Goal: Task Accomplishment & Management: Manage account settings

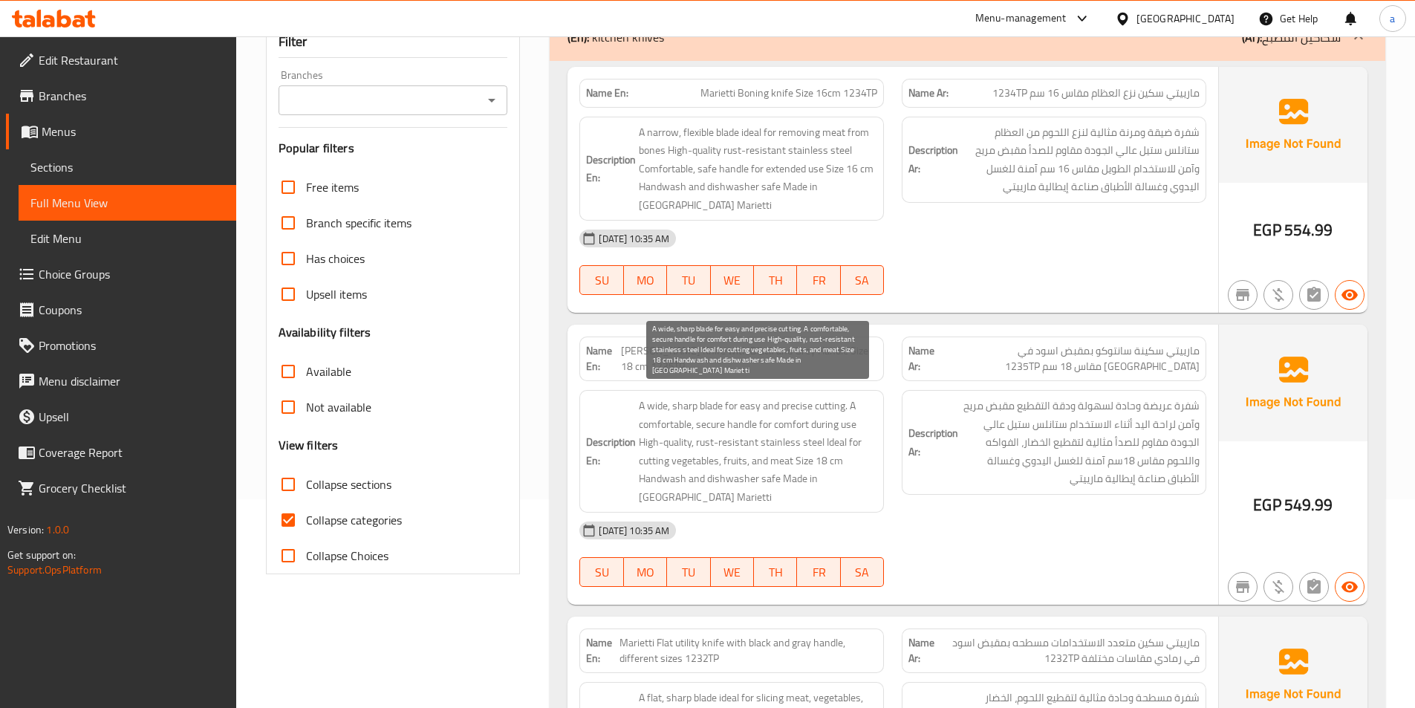
scroll to position [223, 0]
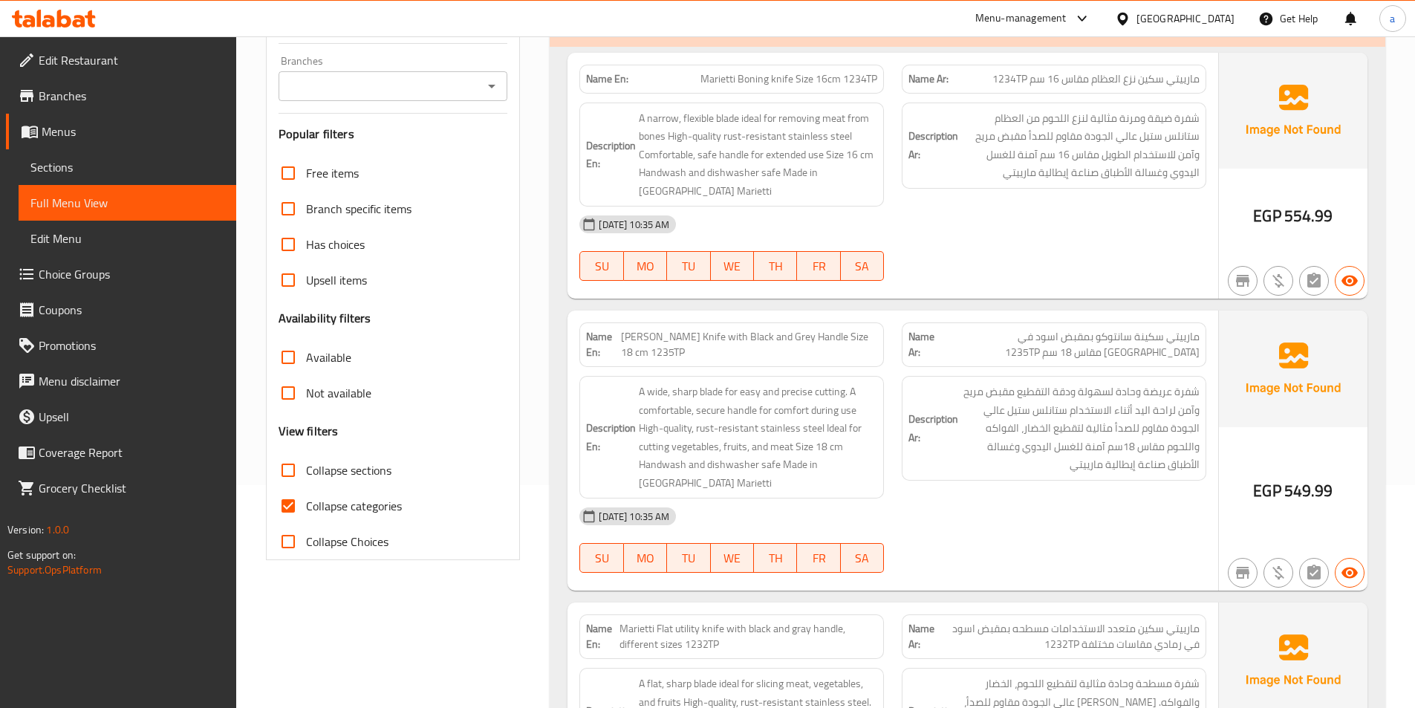
click at [112, 175] on span "Sections" at bounding box center [127, 167] width 194 height 18
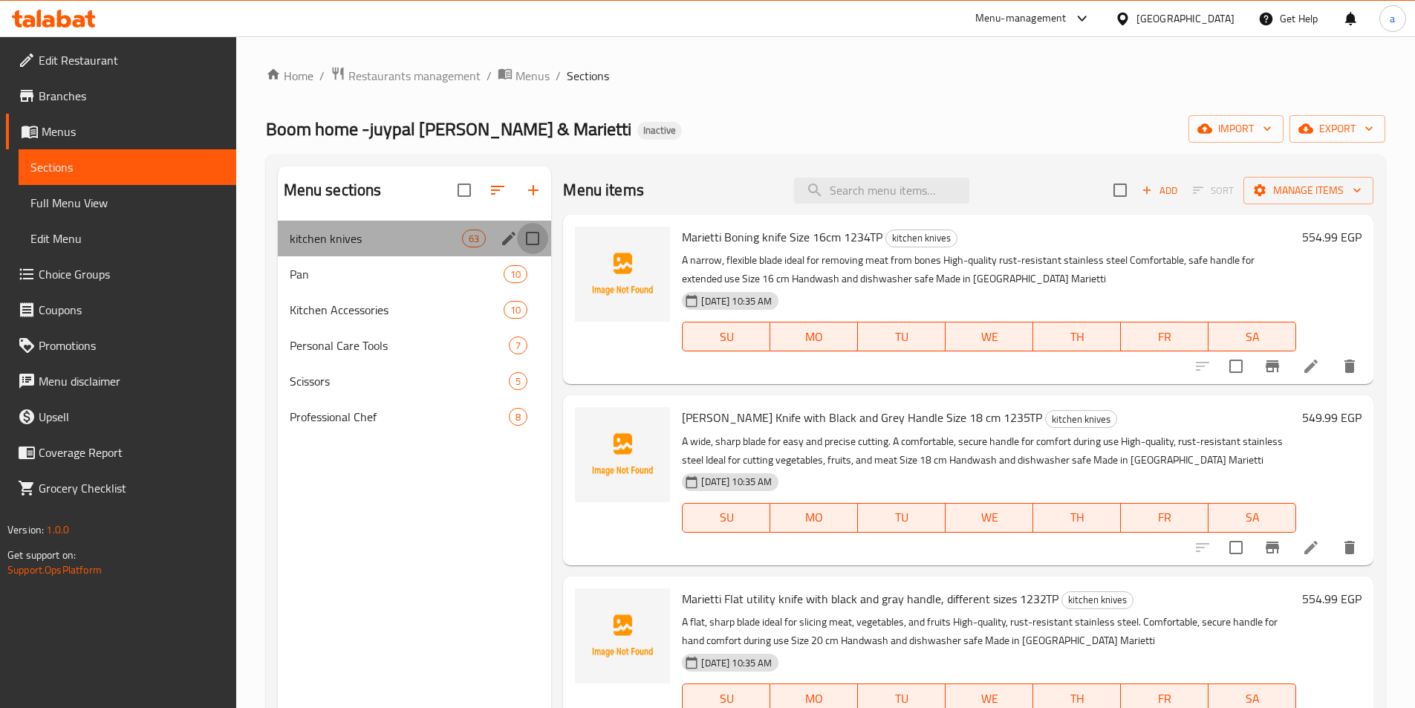
click at [536, 238] on input "Menu sections" at bounding box center [532, 238] width 31 height 31
checkbox input "true"
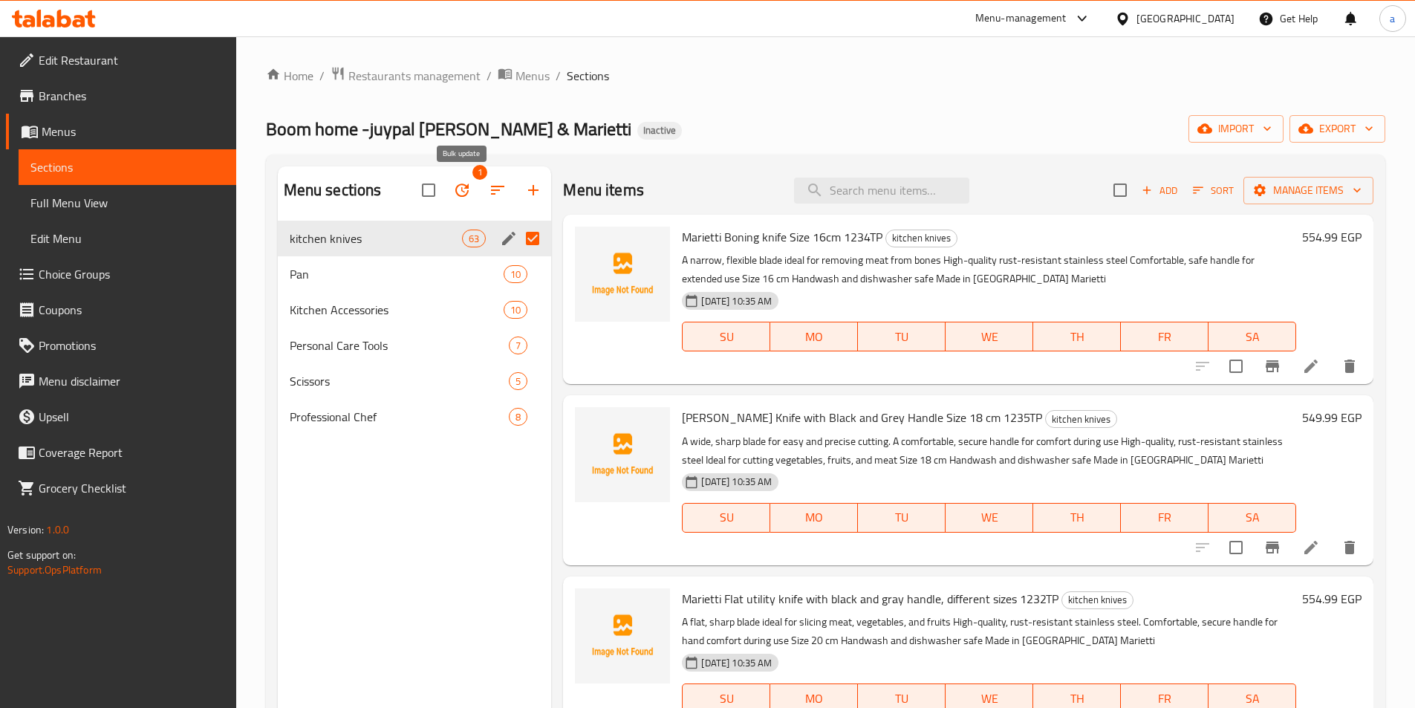
click at [464, 193] on icon "button" at bounding box center [462, 190] width 18 height 18
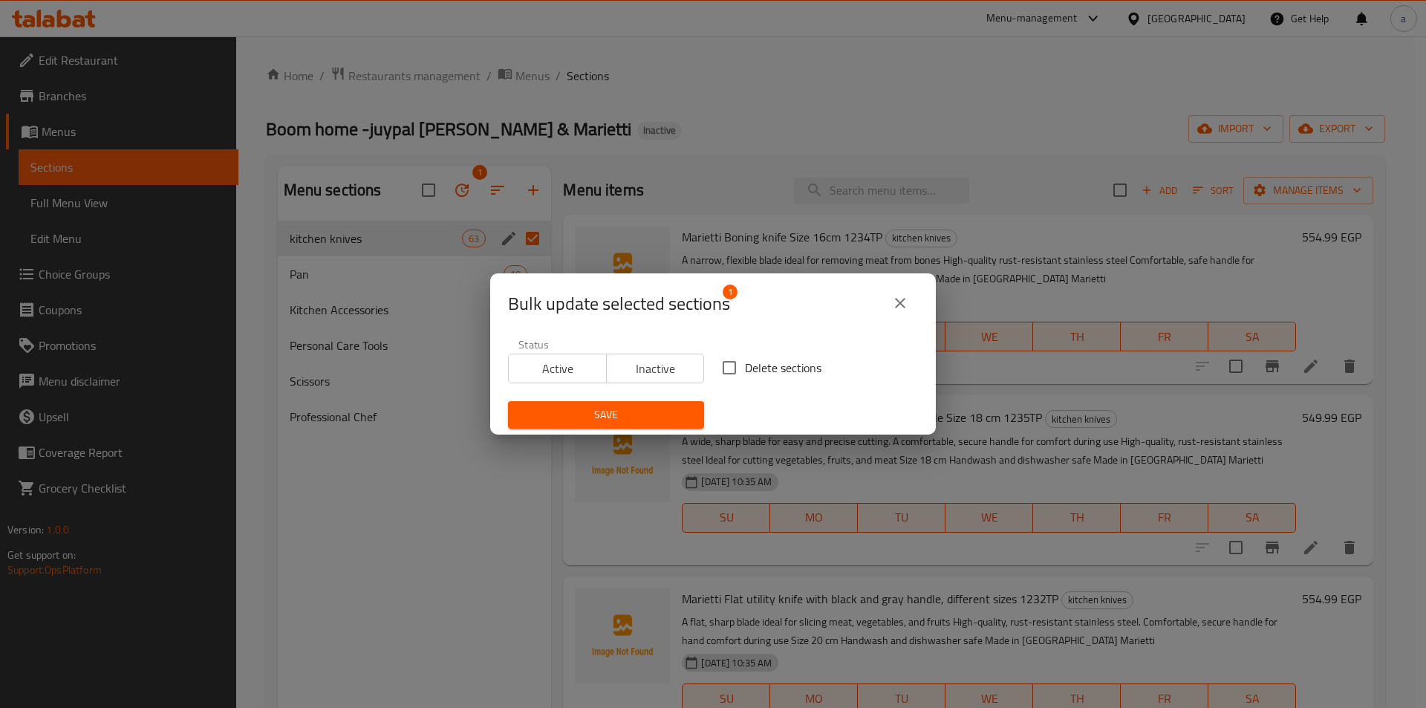
click at [720, 368] on input "Delete sections" at bounding box center [729, 367] width 31 height 31
checkbox input "true"
click at [680, 412] on span "Save" at bounding box center [606, 415] width 172 height 19
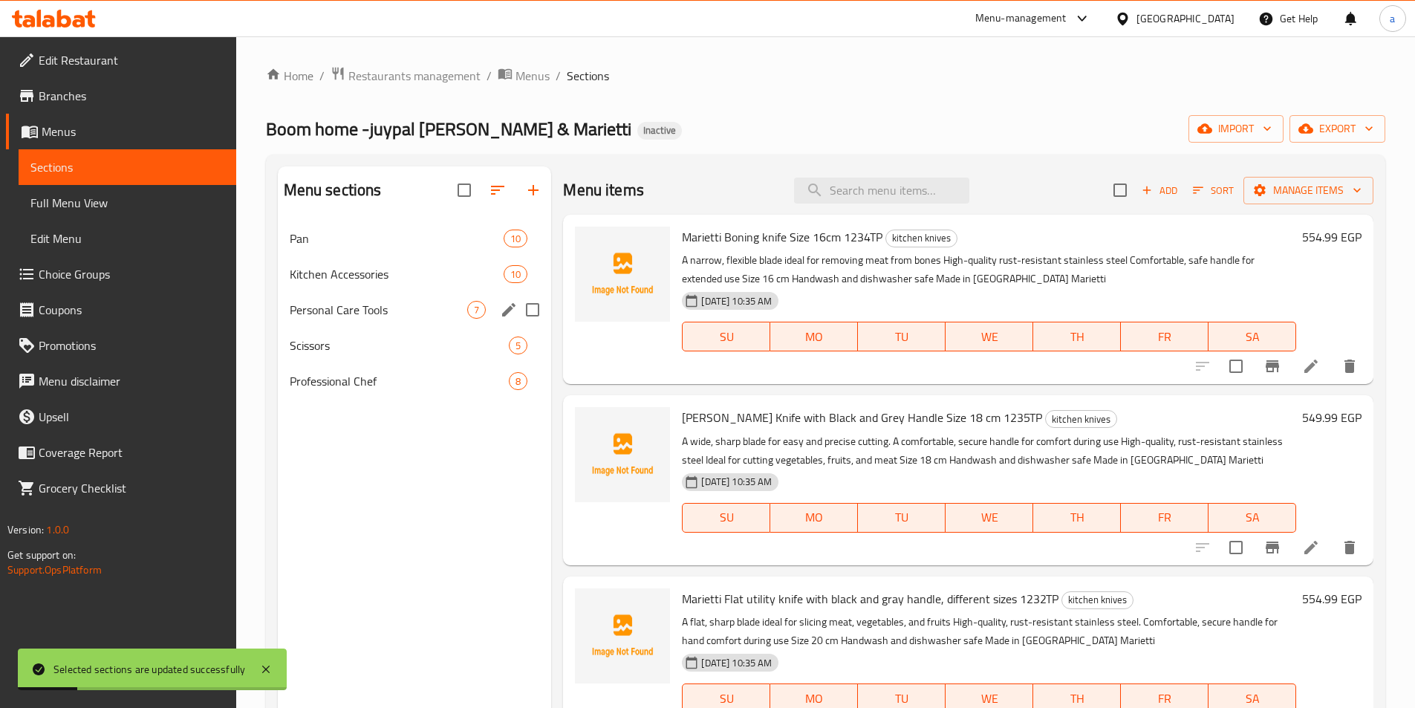
click at [366, 301] on span "Personal Care Tools" at bounding box center [379, 310] width 178 height 18
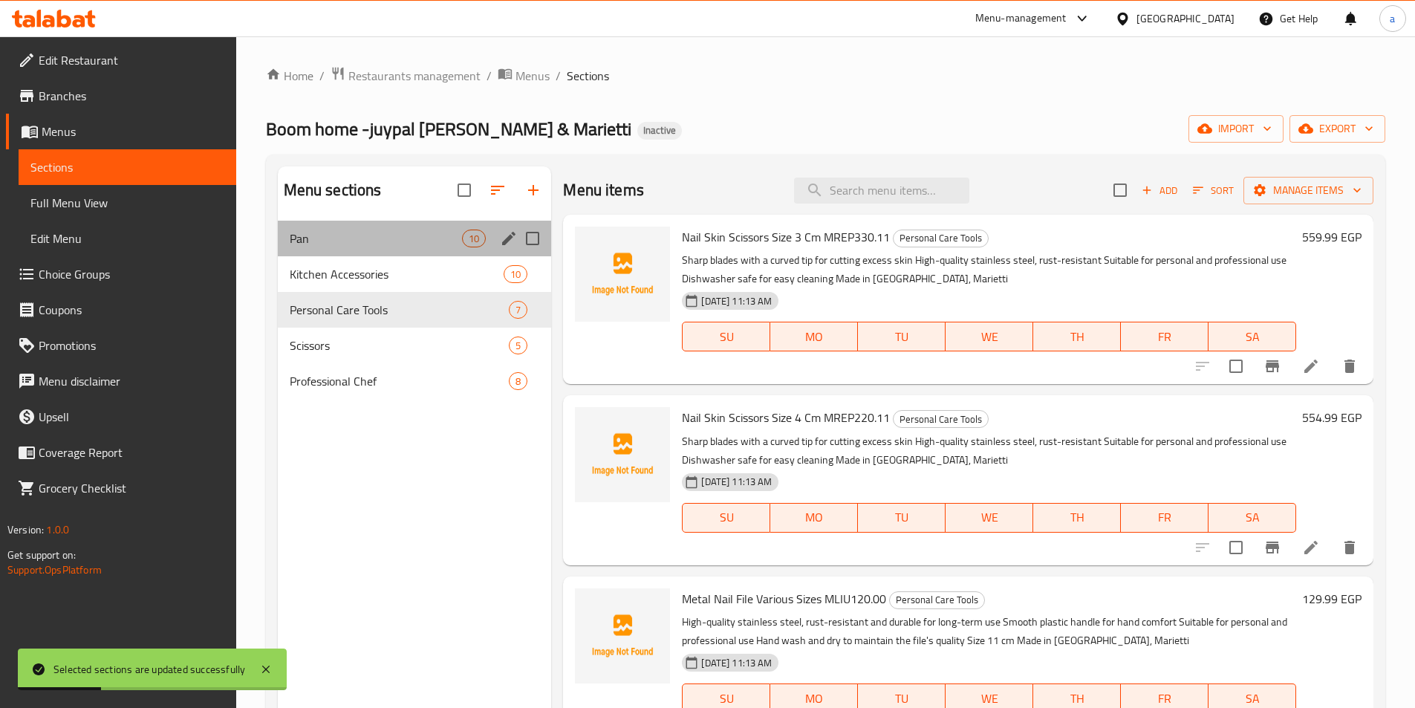
click at [406, 250] on div "Pan 10" at bounding box center [415, 239] width 274 height 36
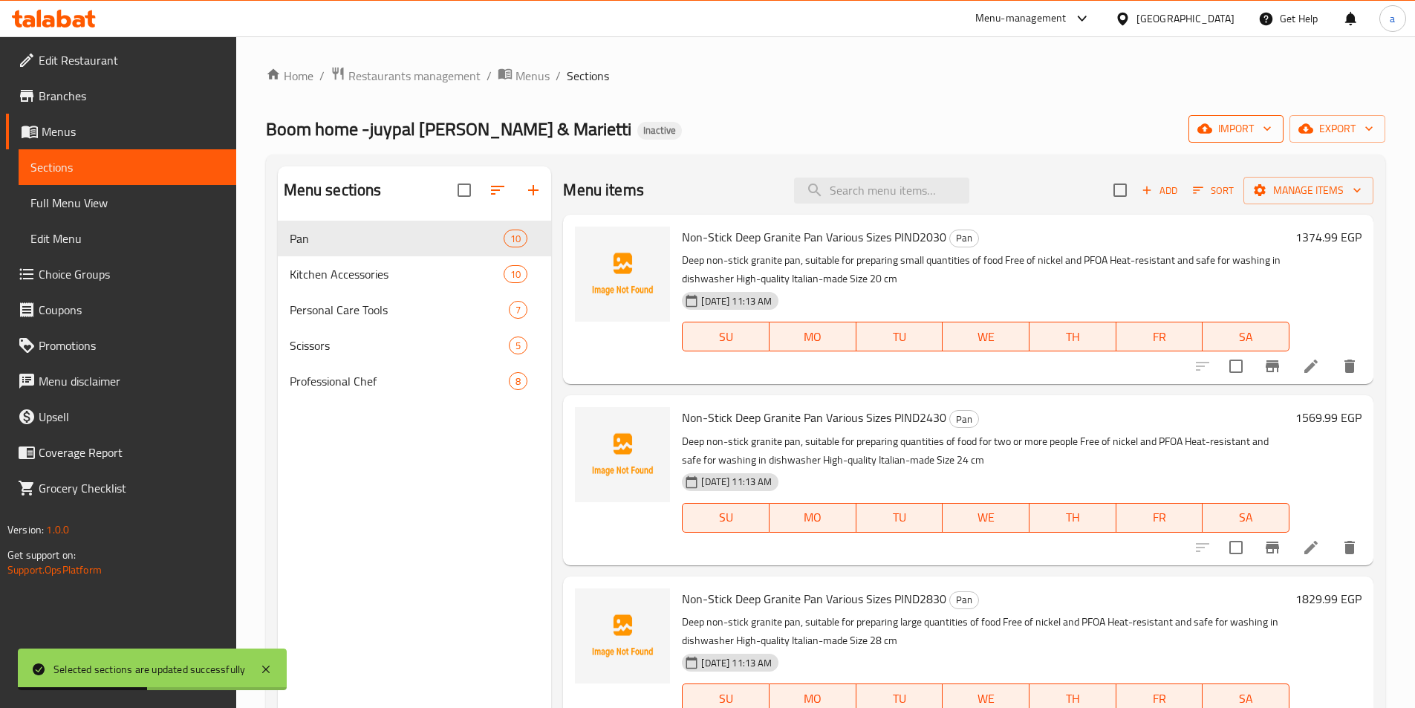
click at [1236, 127] on span "import" at bounding box center [1235, 129] width 71 height 19
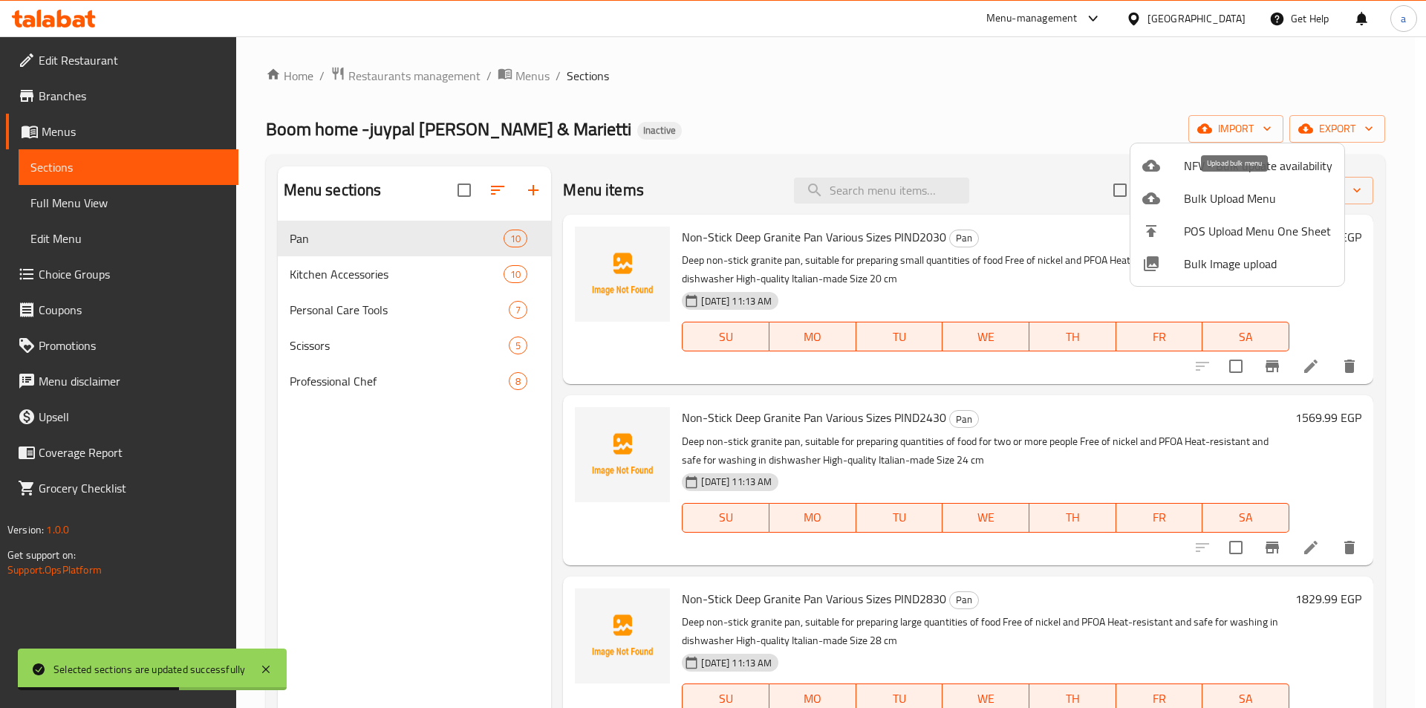
click at [1211, 206] on span "Bulk Upload Menu" at bounding box center [1258, 198] width 149 height 18
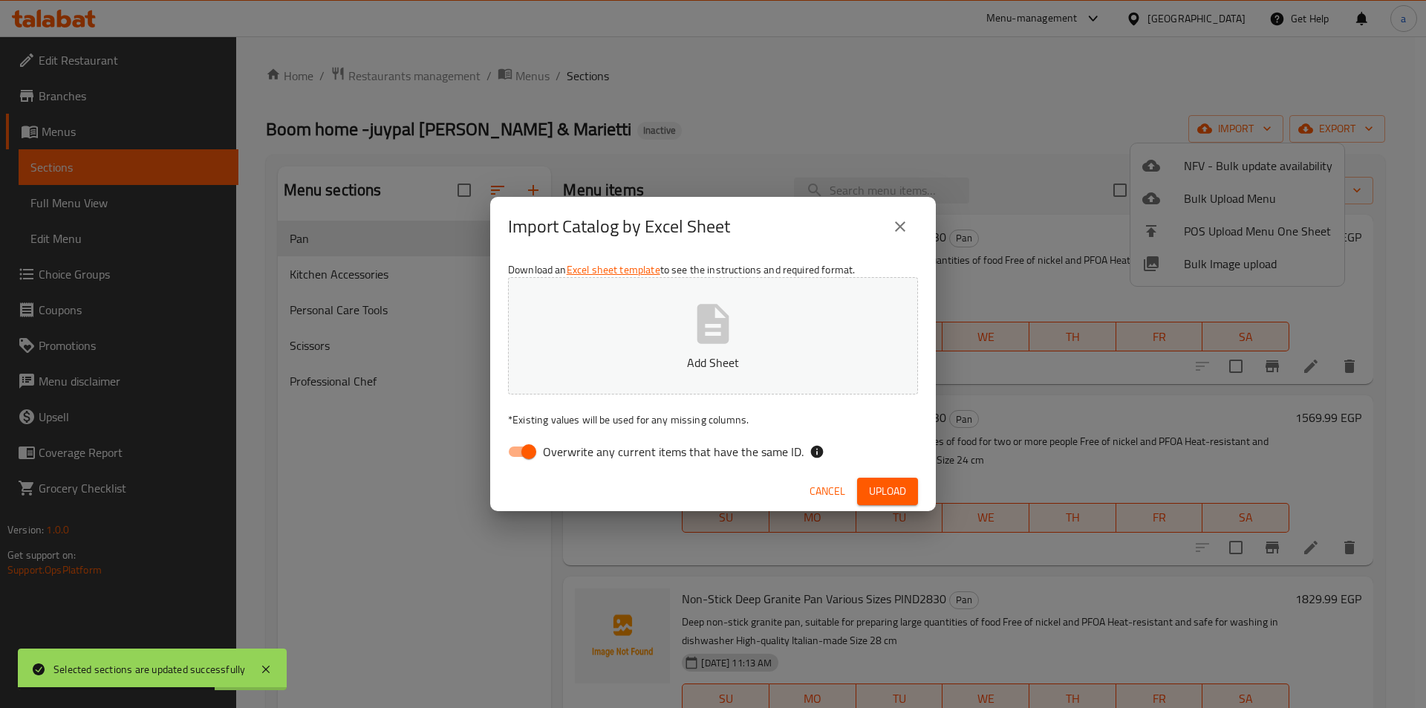
click at [535, 446] on input "Overwrite any current items that have the same ID." at bounding box center [529, 452] width 85 height 28
checkbox input "false"
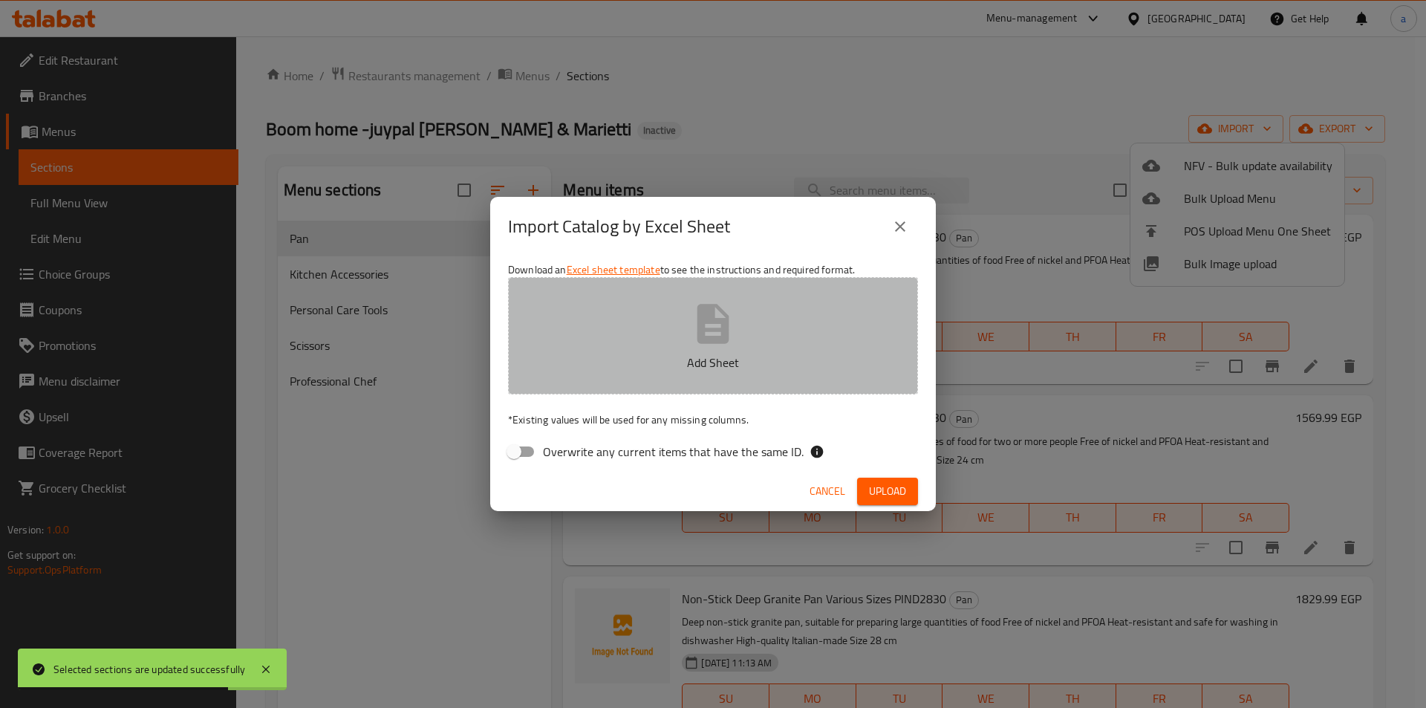
click at [737, 339] on button "Add Sheet" at bounding box center [713, 335] width 410 height 117
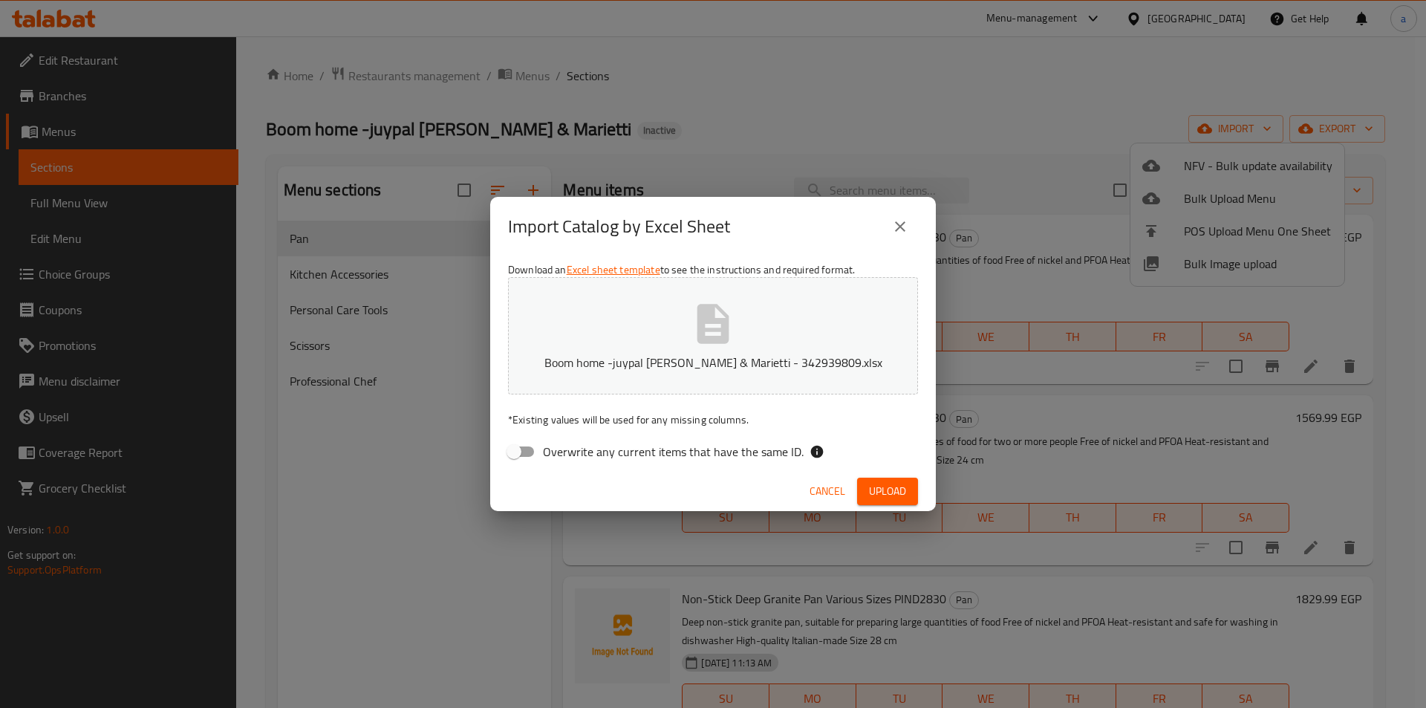
click at [889, 231] on button "close" at bounding box center [900, 227] width 36 height 36
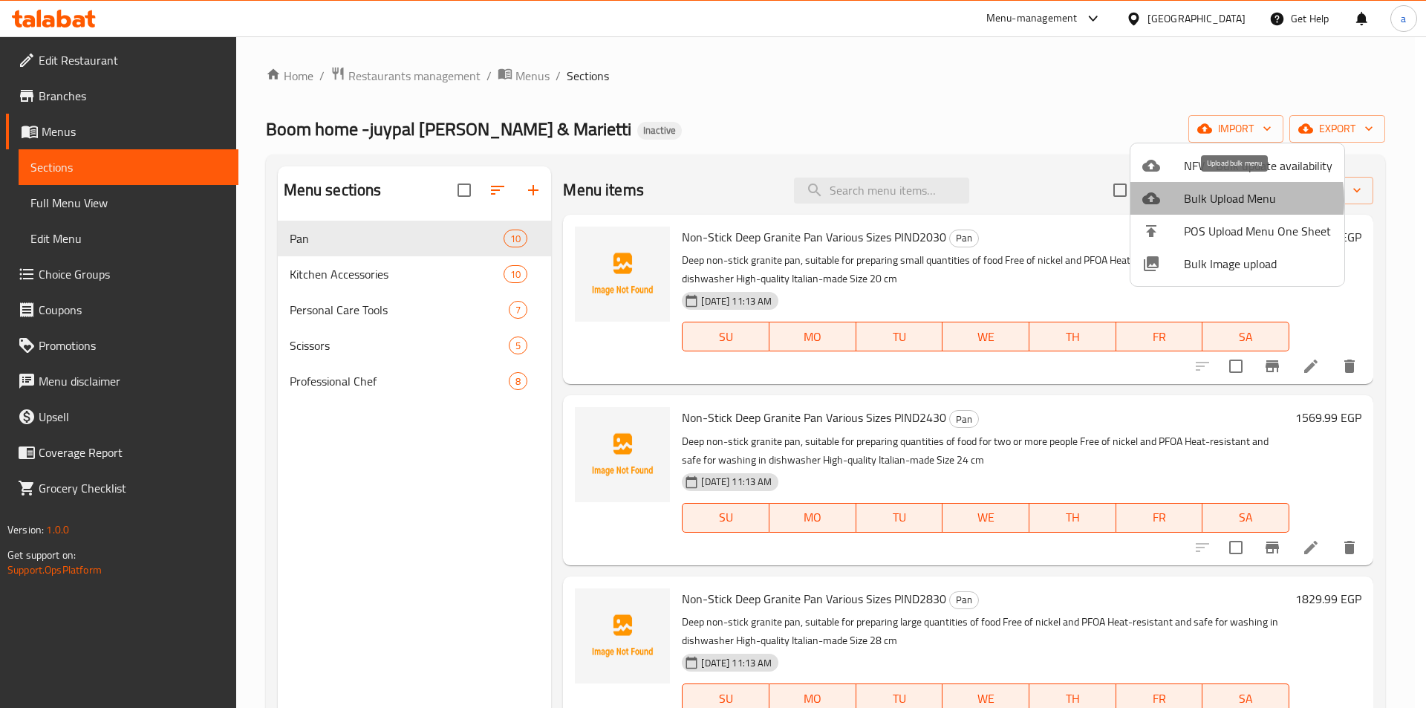
click at [1218, 201] on span "Bulk Upload Menu" at bounding box center [1258, 198] width 149 height 18
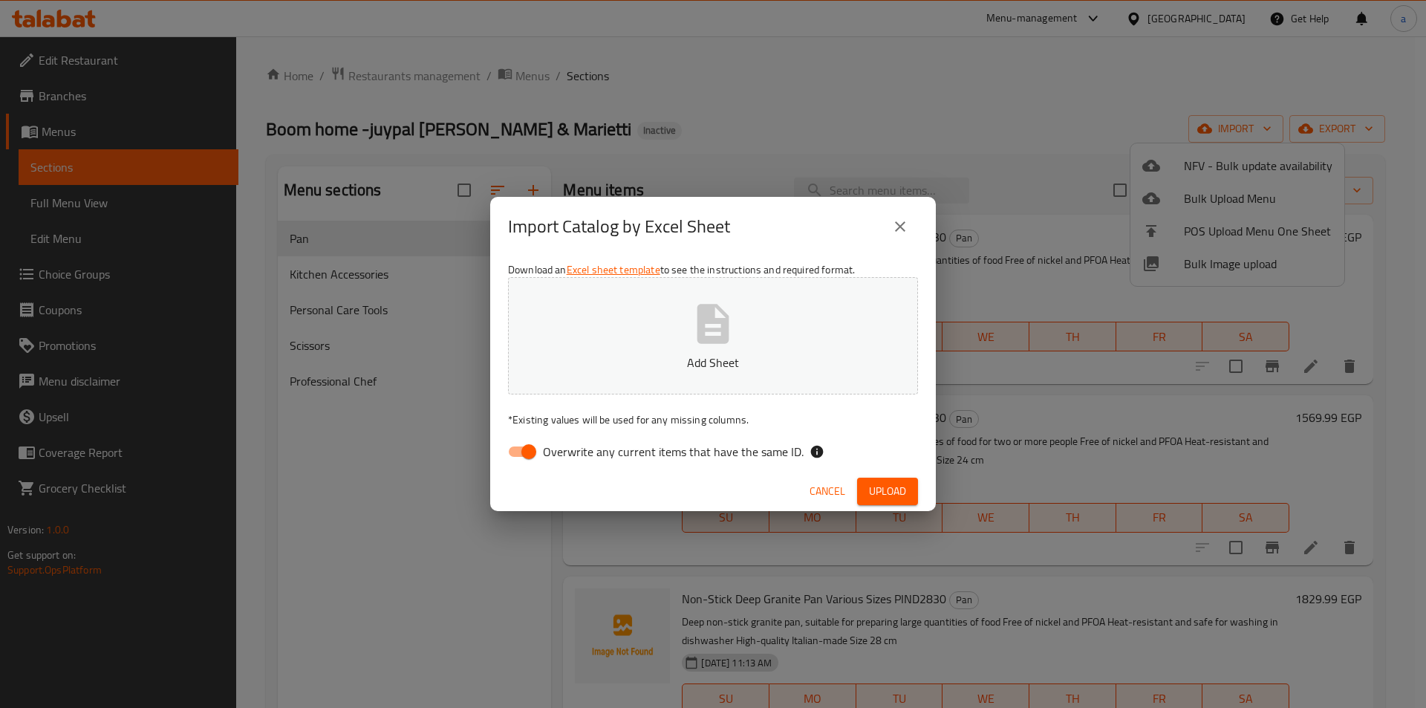
click at [536, 449] on input "Overwrite any current items that have the same ID." at bounding box center [529, 452] width 85 height 28
checkbox input "false"
click at [631, 374] on button "Add Sheet" at bounding box center [713, 335] width 410 height 117
click at [882, 487] on span "Upload" at bounding box center [887, 491] width 37 height 19
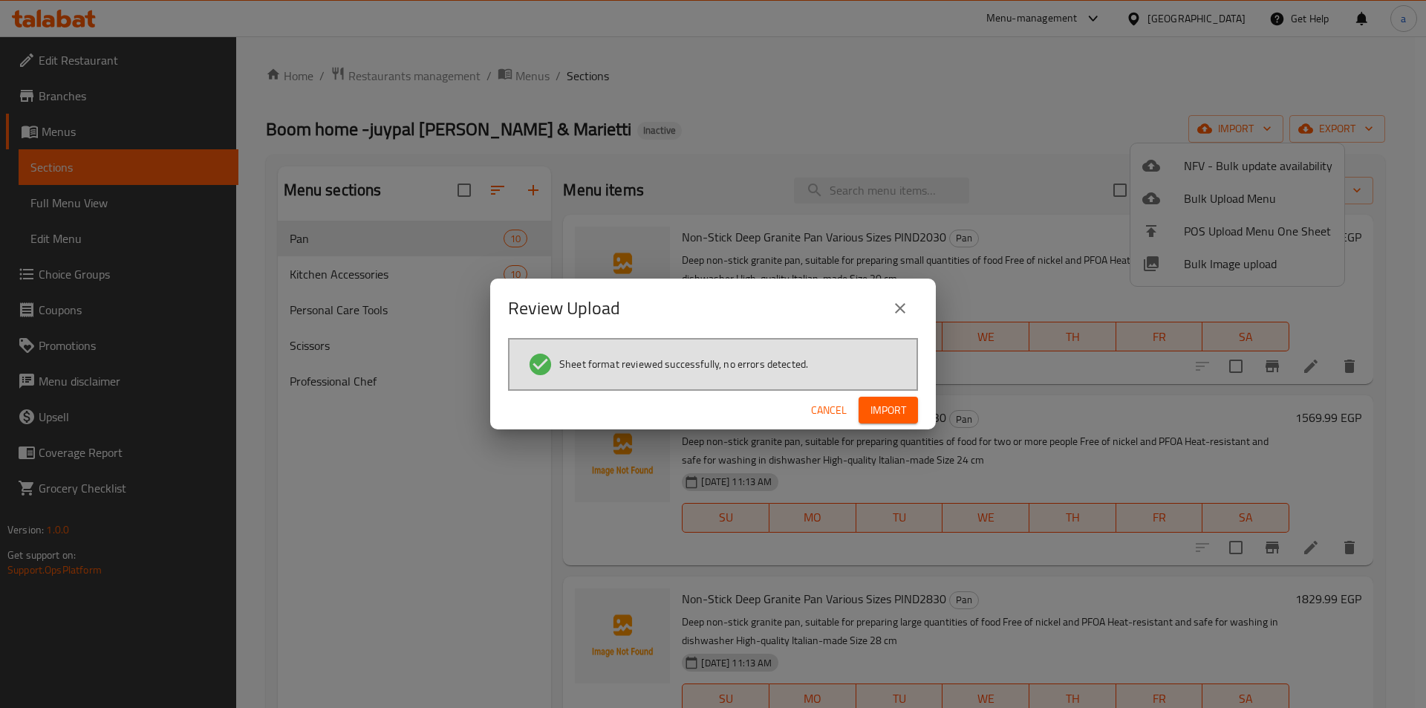
click at [893, 414] on span "Import" at bounding box center [889, 410] width 36 height 19
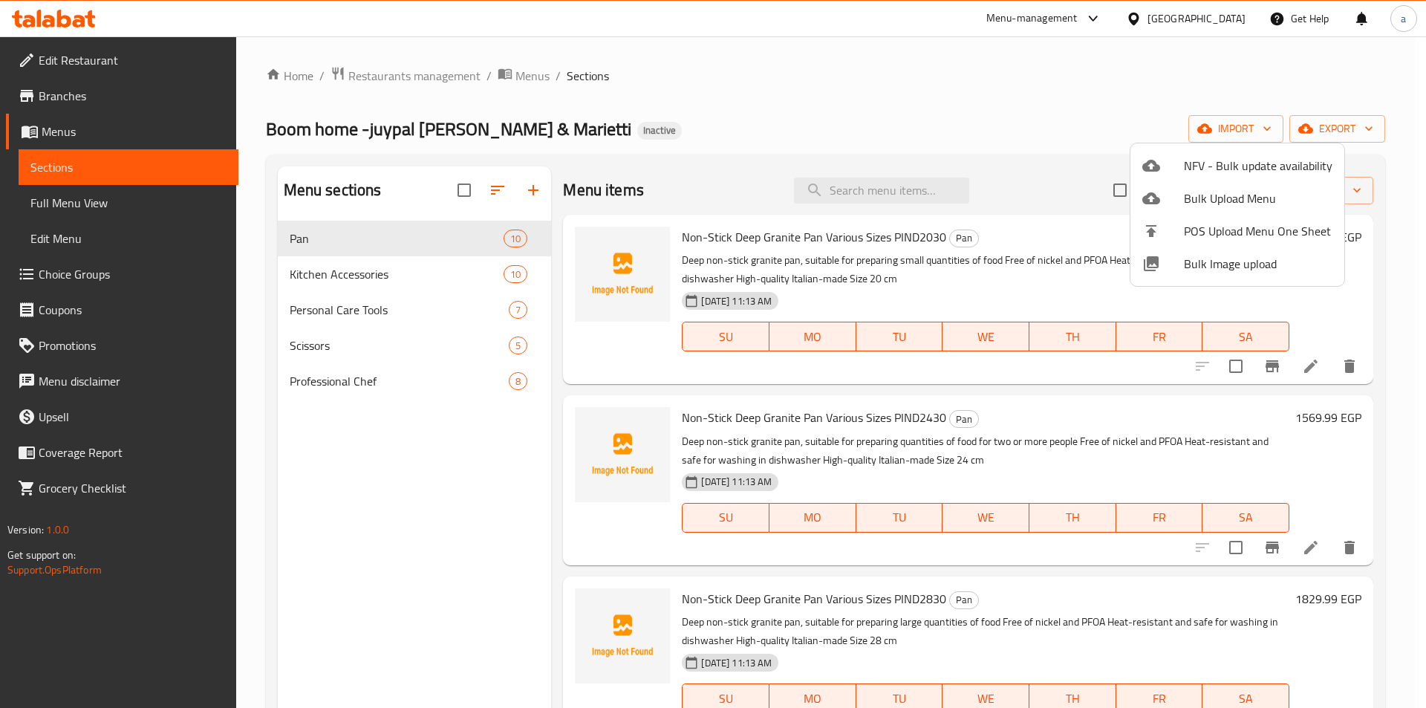
click at [452, 319] on div at bounding box center [713, 354] width 1426 height 708
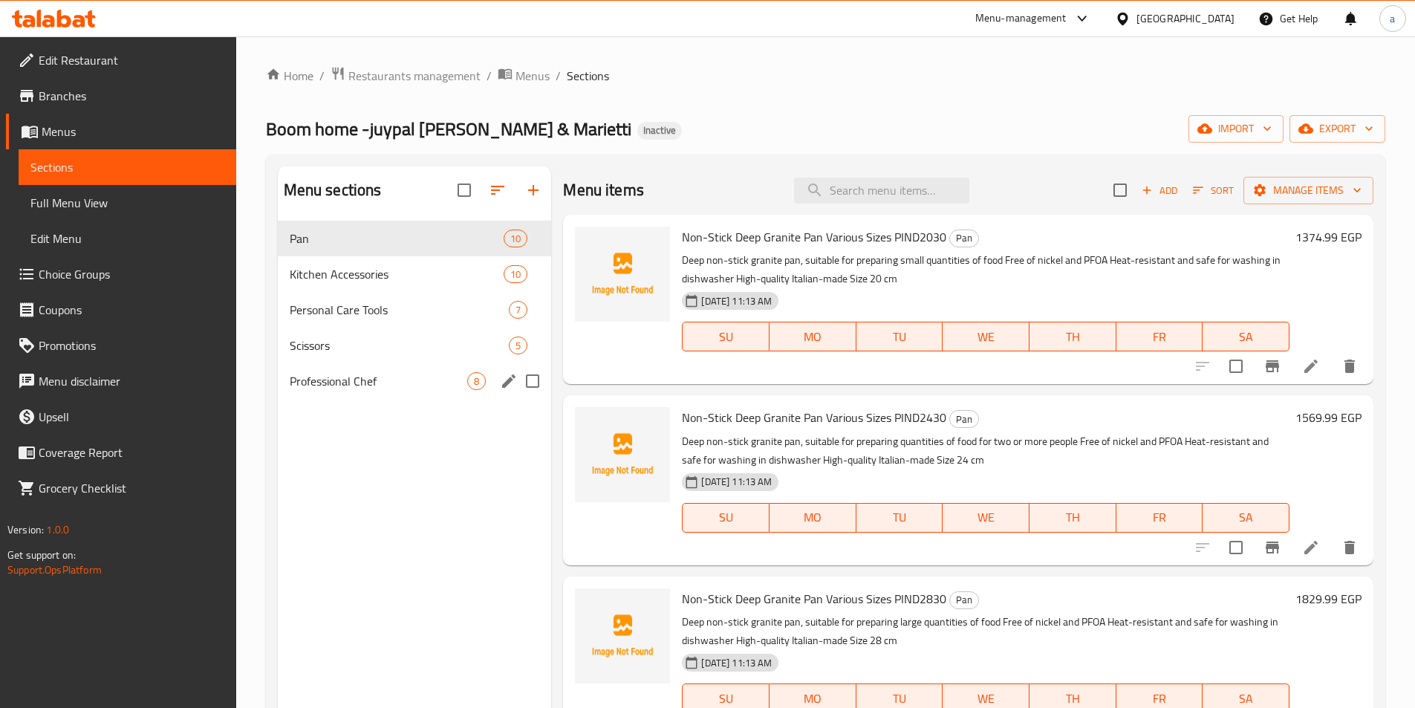
click at [442, 394] on div "Professional Chef 8" at bounding box center [415, 381] width 274 height 36
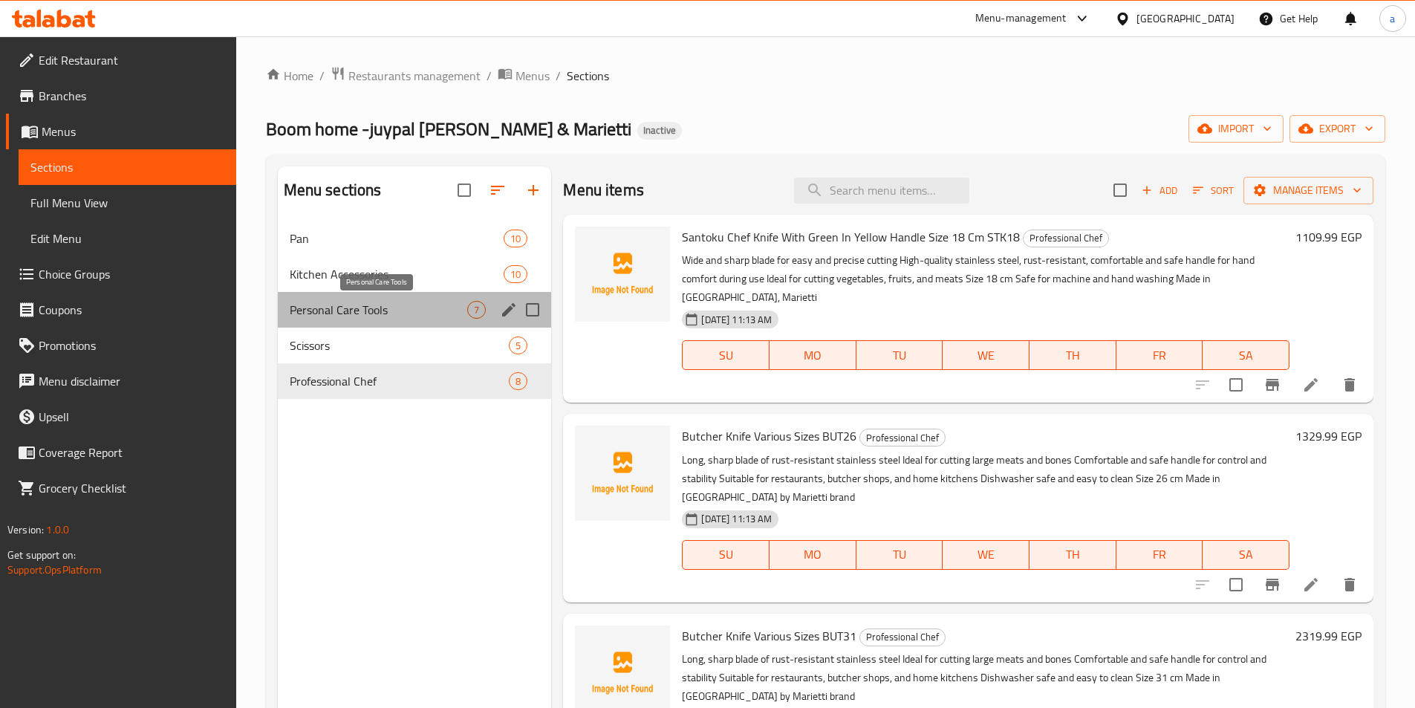
click at [400, 306] on span "Personal Care Tools" at bounding box center [379, 310] width 178 height 18
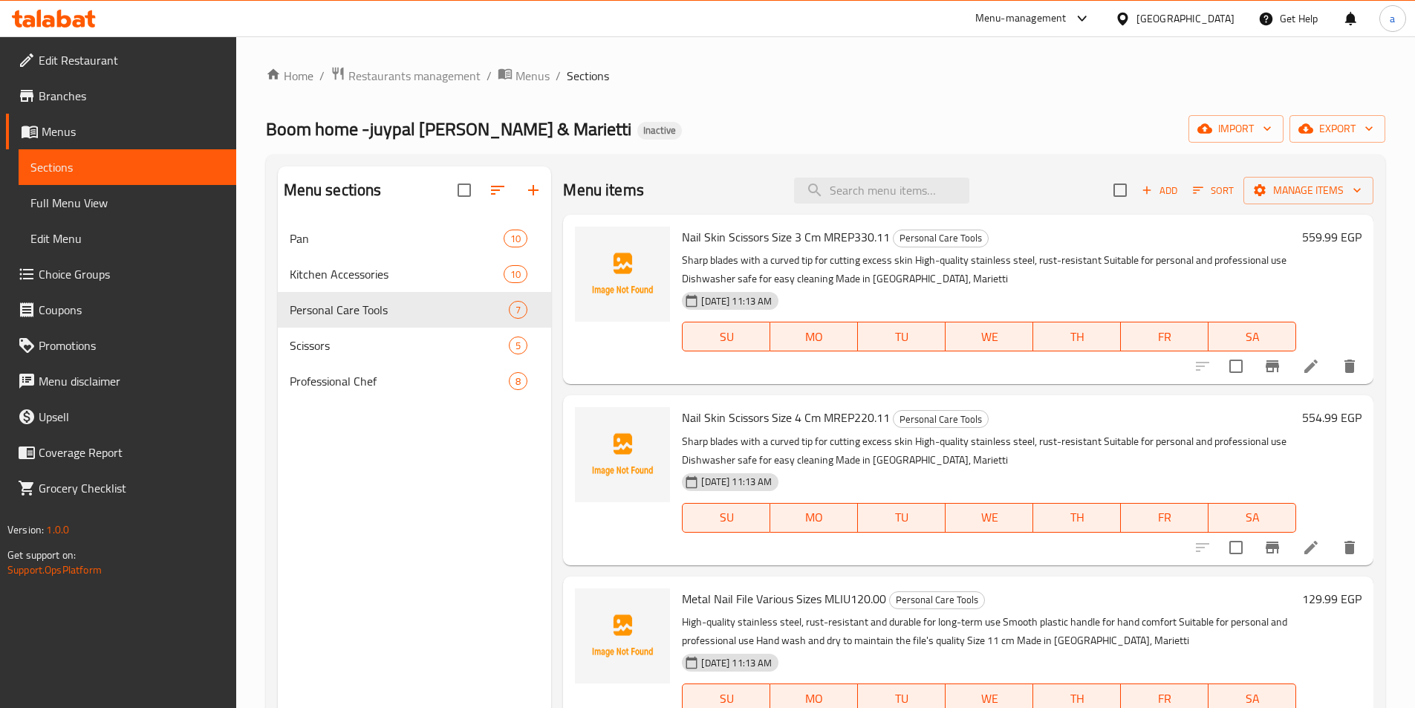
click at [123, 212] on link "Full Menu View" at bounding box center [128, 203] width 218 height 36
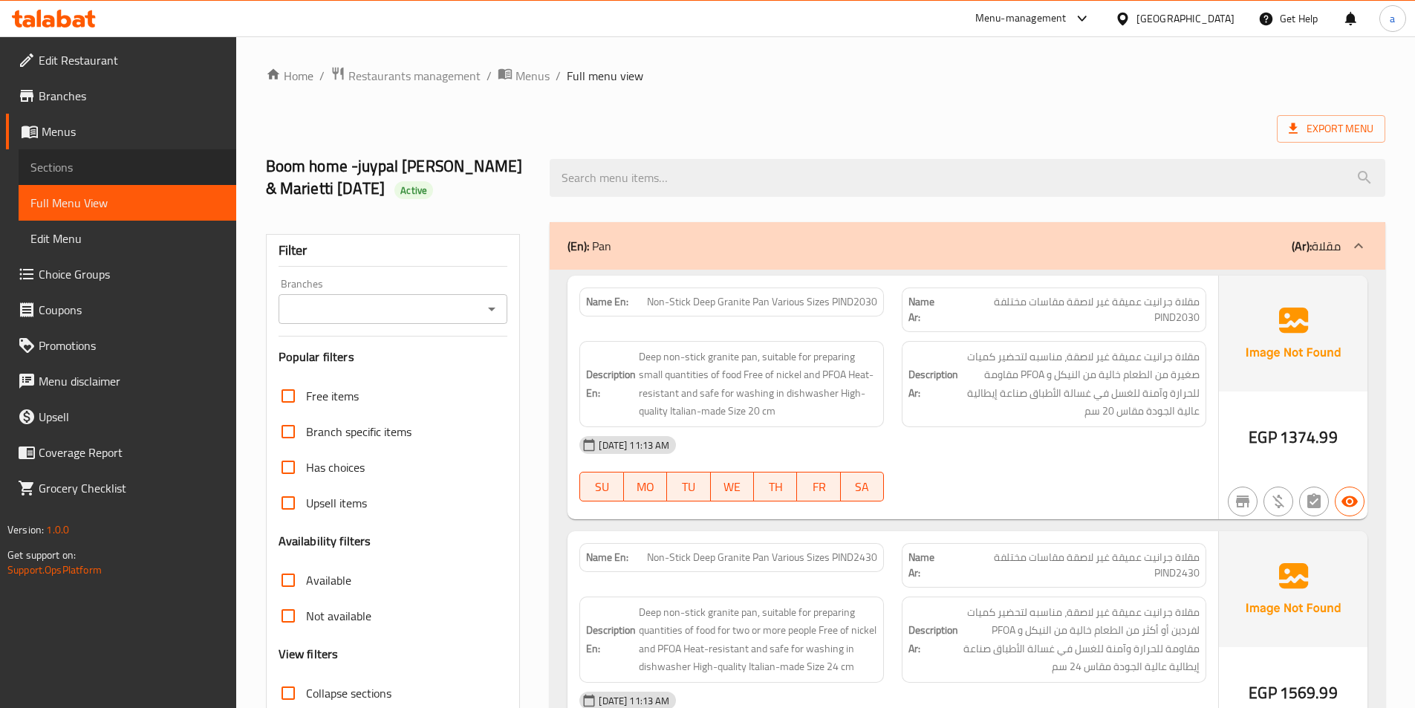
click at [85, 172] on span "Sections" at bounding box center [127, 167] width 194 height 18
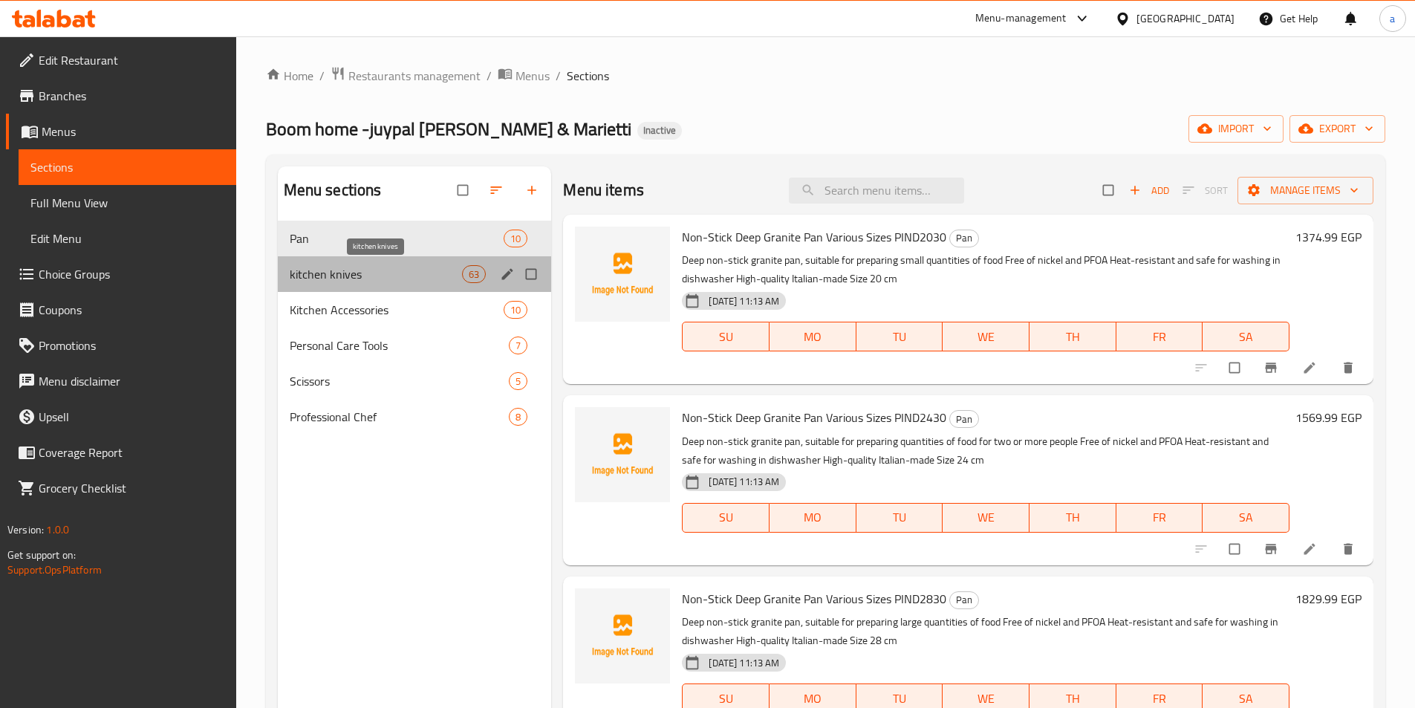
click at [371, 274] on span "kitchen knives" at bounding box center [376, 274] width 173 height 18
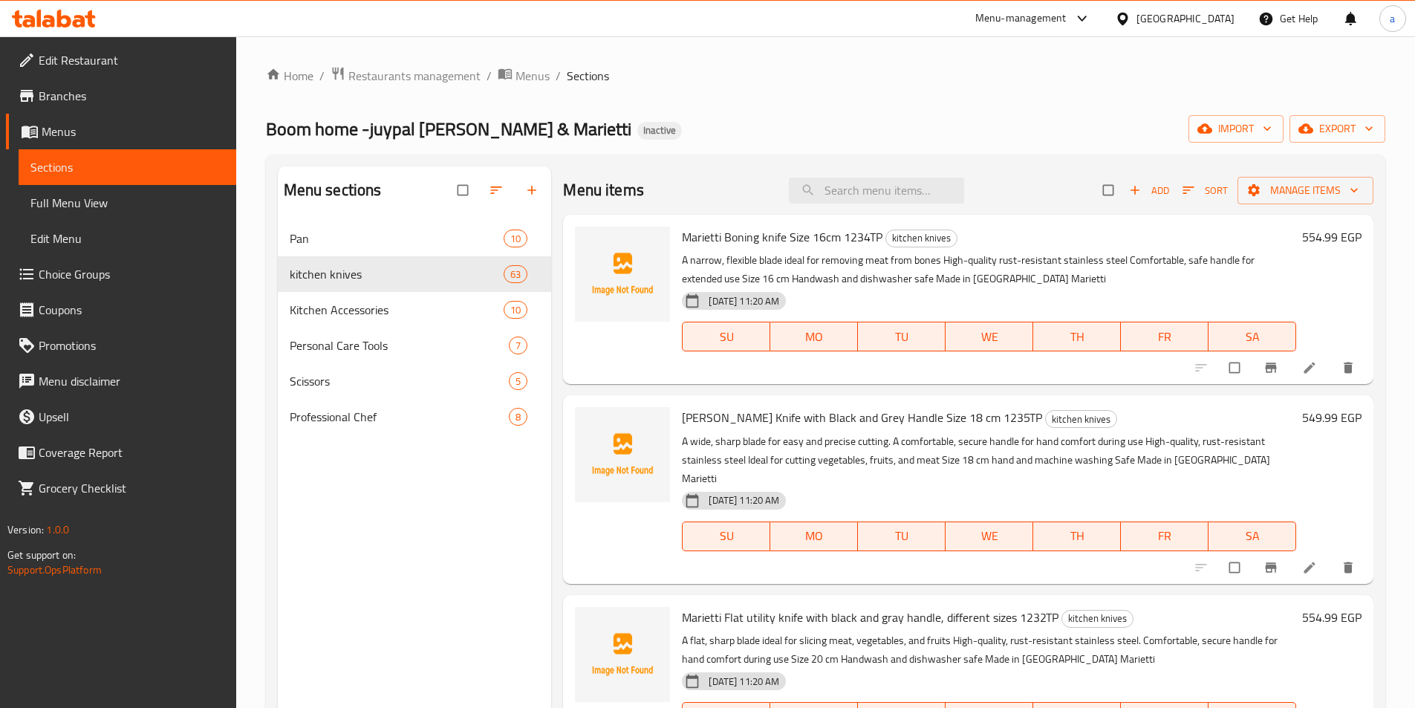
click at [175, 213] on link "Full Menu View" at bounding box center [128, 203] width 218 height 36
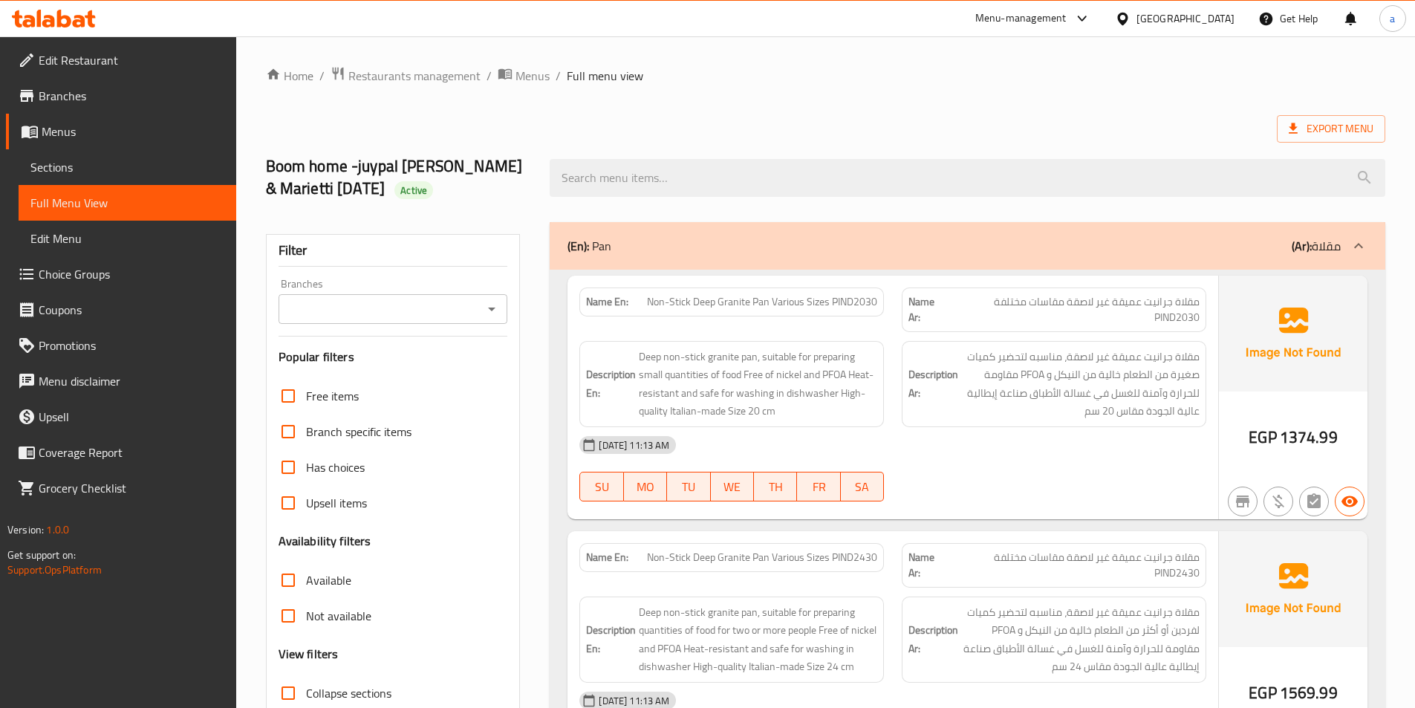
click at [1362, 248] on icon at bounding box center [1359, 246] width 18 height 18
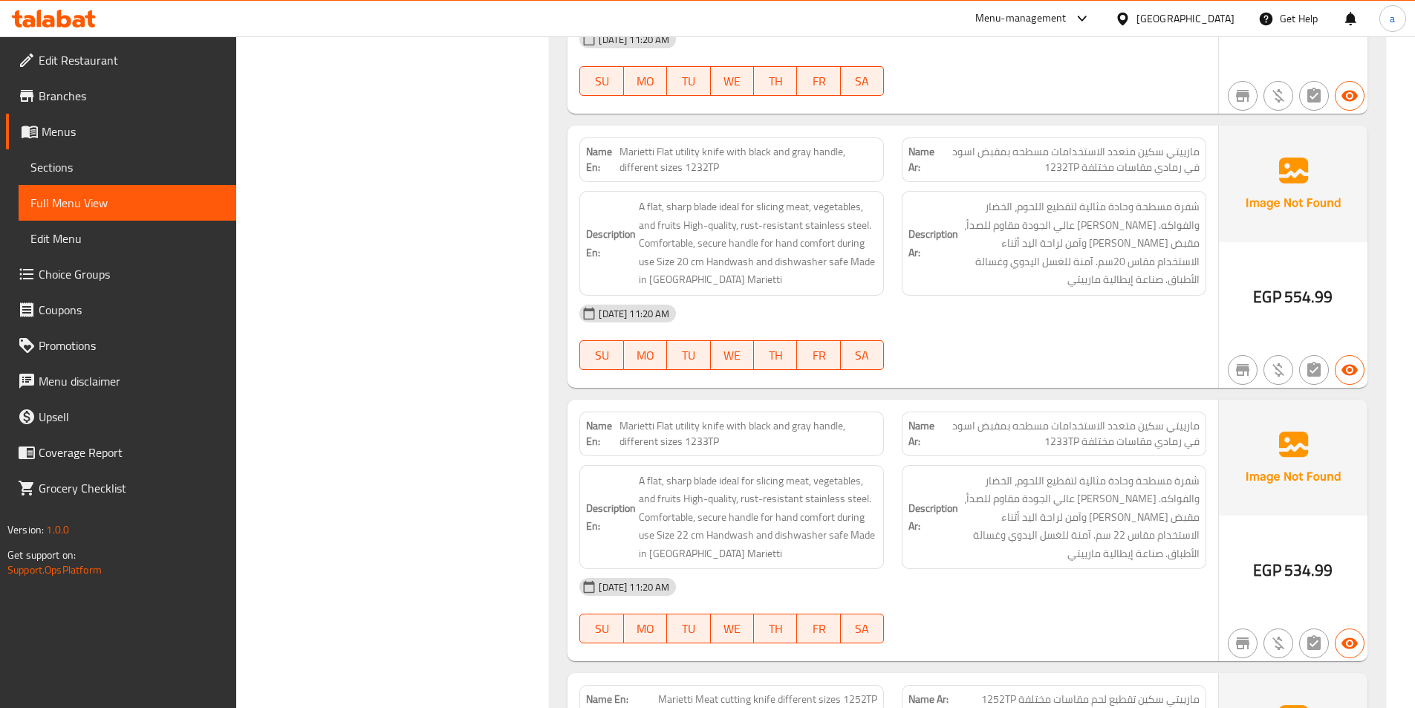
scroll to position [743, 0]
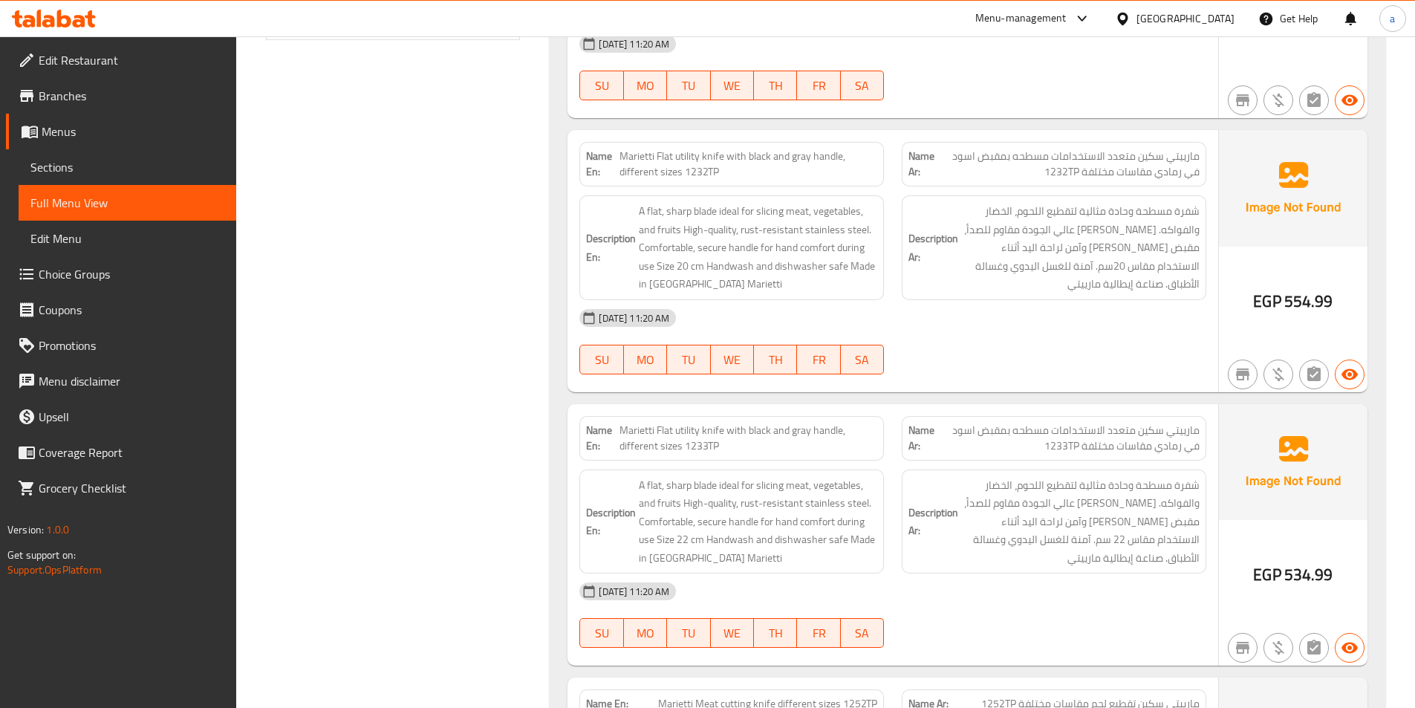
click at [689, 423] on span "Marietti Flat utility knife with black and gray handle, different sizes 1233TP" at bounding box center [748, 438] width 258 height 31
copy span "utility"
click at [687, 423] on span "Marietti Flat utility knife with black and gray handle, different sizes 1233TP" at bounding box center [748, 438] width 258 height 31
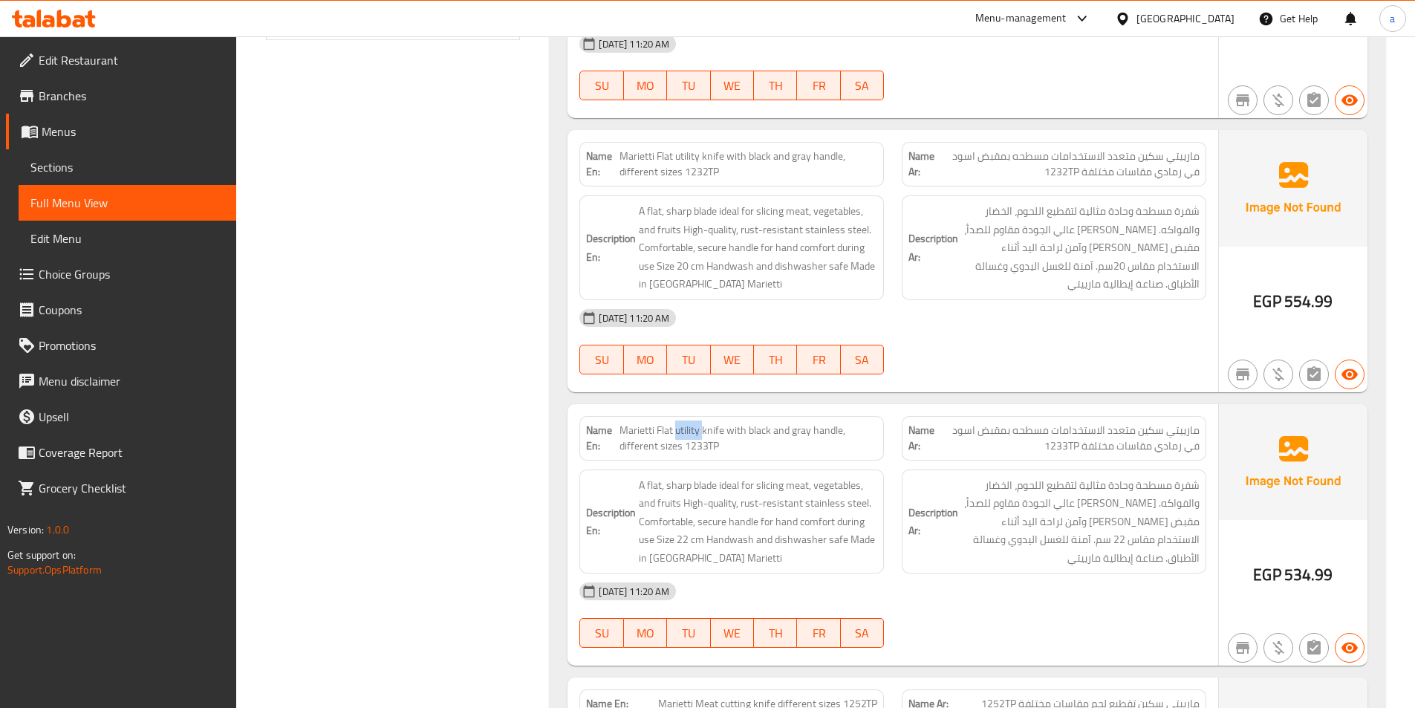
click at [688, 423] on span "Marietti Flat utility knife with black and gray handle, different sizes 1233TP" at bounding box center [748, 438] width 258 height 31
click at [693, 423] on span "Marietti Flat utility knife with black and gray handle, different sizes 1233TP" at bounding box center [748, 438] width 258 height 31
click at [691, 423] on span "Marietti Flat utility knife with black and gray handle, different sizes 1233TP" at bounding box center [748, 438] width 258 height 31
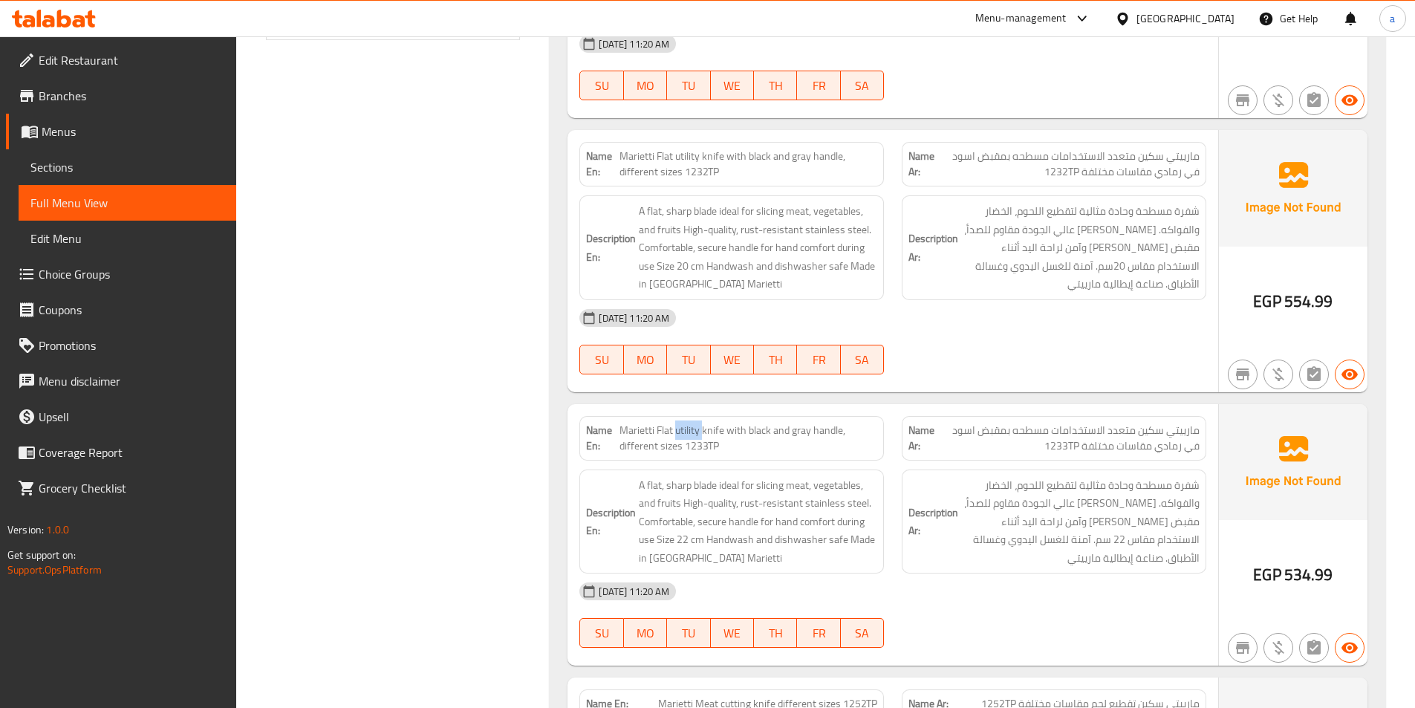
click at [691, 423] on span "Marietti Flat utility knife with black and gray handle, different sizes 1233TP" at bounding box center [748, 438] width 258 height 31
copy span "utility"
click at [689, 423] on span "Marietti Flat utility knife with black and gray handle, different sizes 1233TP" at bounding box center [748, 438] width 258 height 31
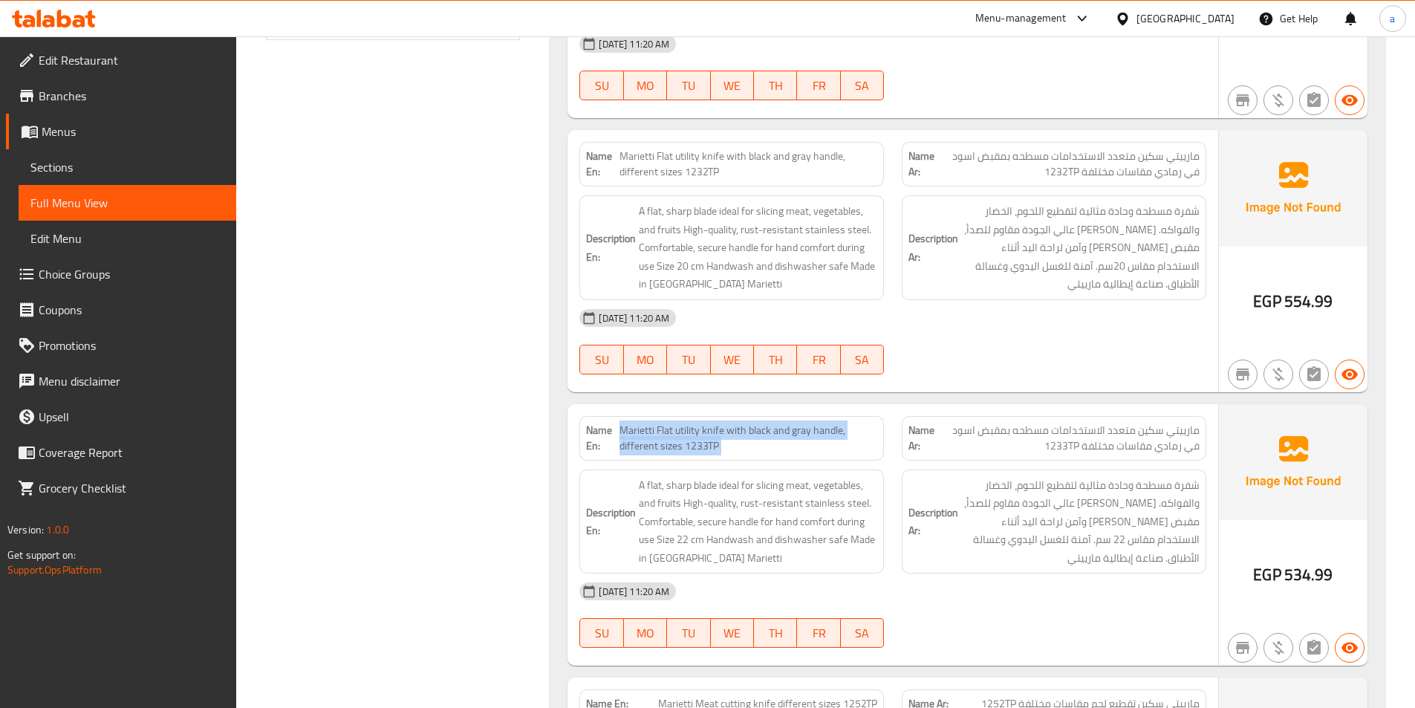
click at [689, 423] on span "Marietti Flat utility knife with black and gray handle, different sizes 1233TP" at bounding box center [748, 438] width 258 height 31
click at [692, 423] on span "Marietti Flat utility knife with black and gray handle, different sizes 1233TP" at bounding box center [748, 438] width 258 height 31
click at [689, 423] on span "Marietti Flat utility knife with black and gray handle, different sizes 1233TP" at bounding box center [748, 438] width 258 height 31
copy span "utility"
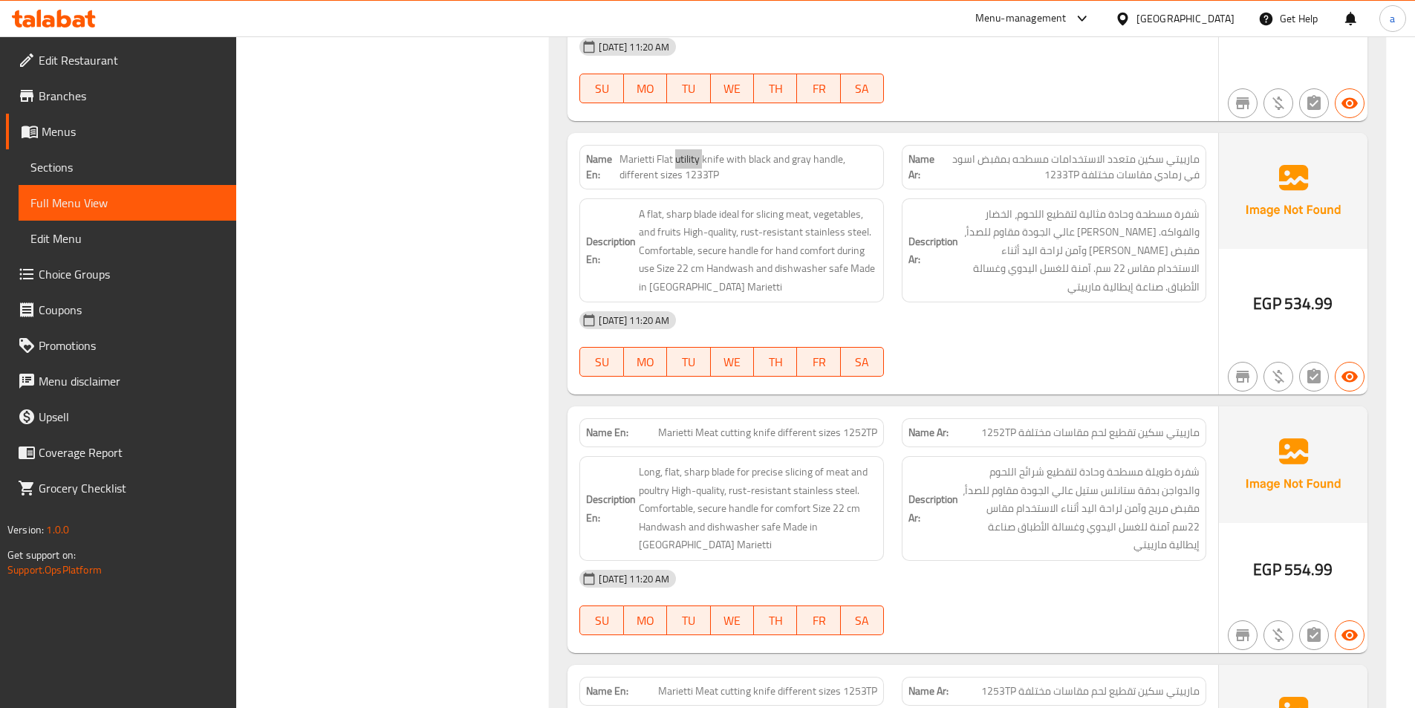
scroll to position [1040, 0]
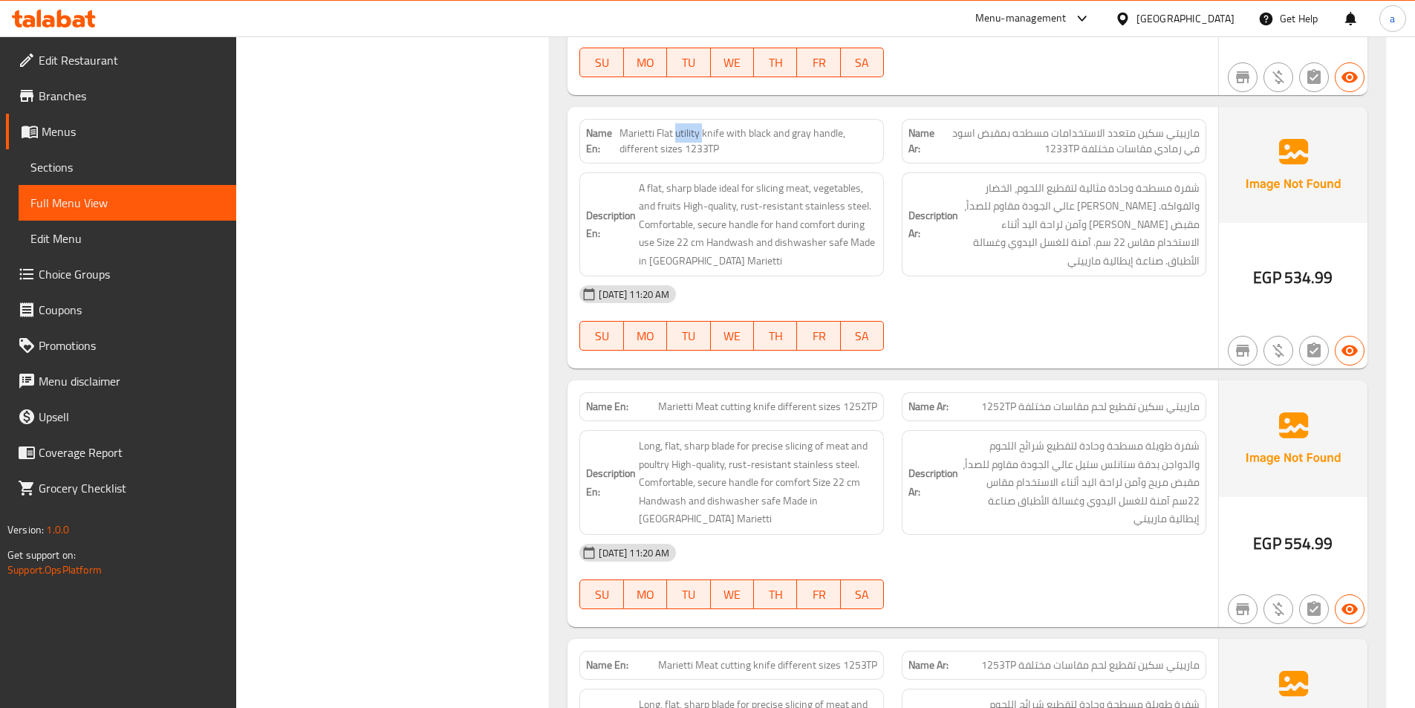
click at [1274, 417] on img at bounding box center [1293, 438] width 149 height 116
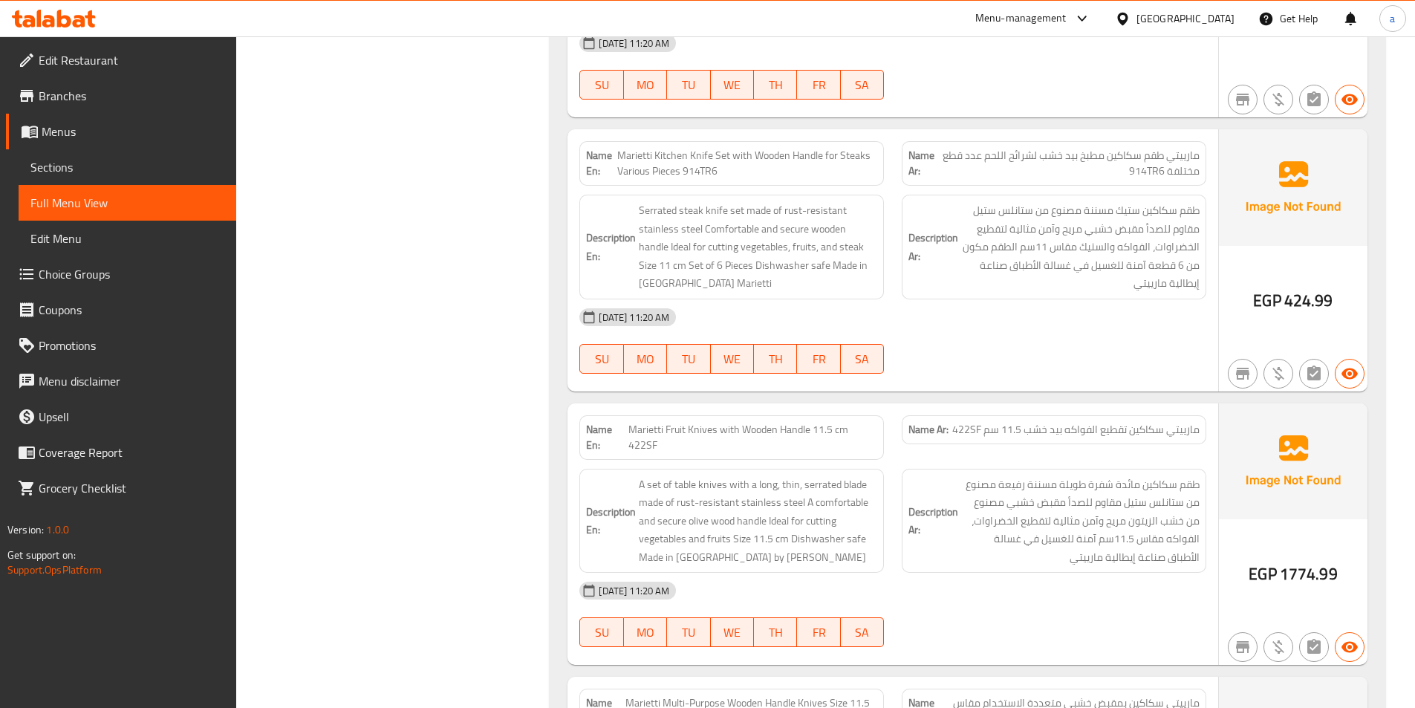
scroll to position [6759, 0]
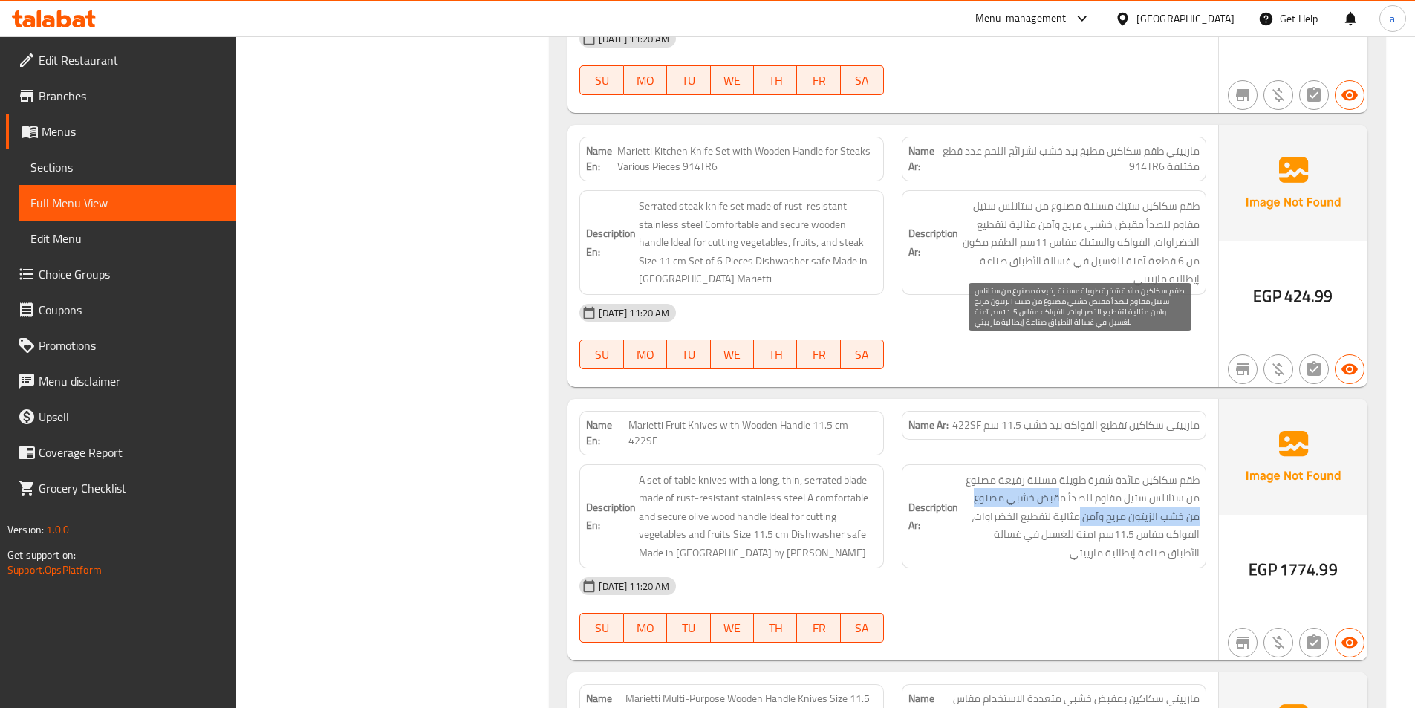
drag, startPoint x: 1067, startPoint y: 368, endPoint x: 1083, endPoint y: 383, distance: 21.6
click at [1083, 471] on span "طقم سكاكين مائدة شفرة طويلة مسننة رفيعة مصنوع من ستانلس ستيل مقاوم للصدأ مقبض خ…" at bounding box center [1080, 516] width 238 height 91
copy span "مقبض خشبي مصنوع من خشب الزيتون مريح وآمن"
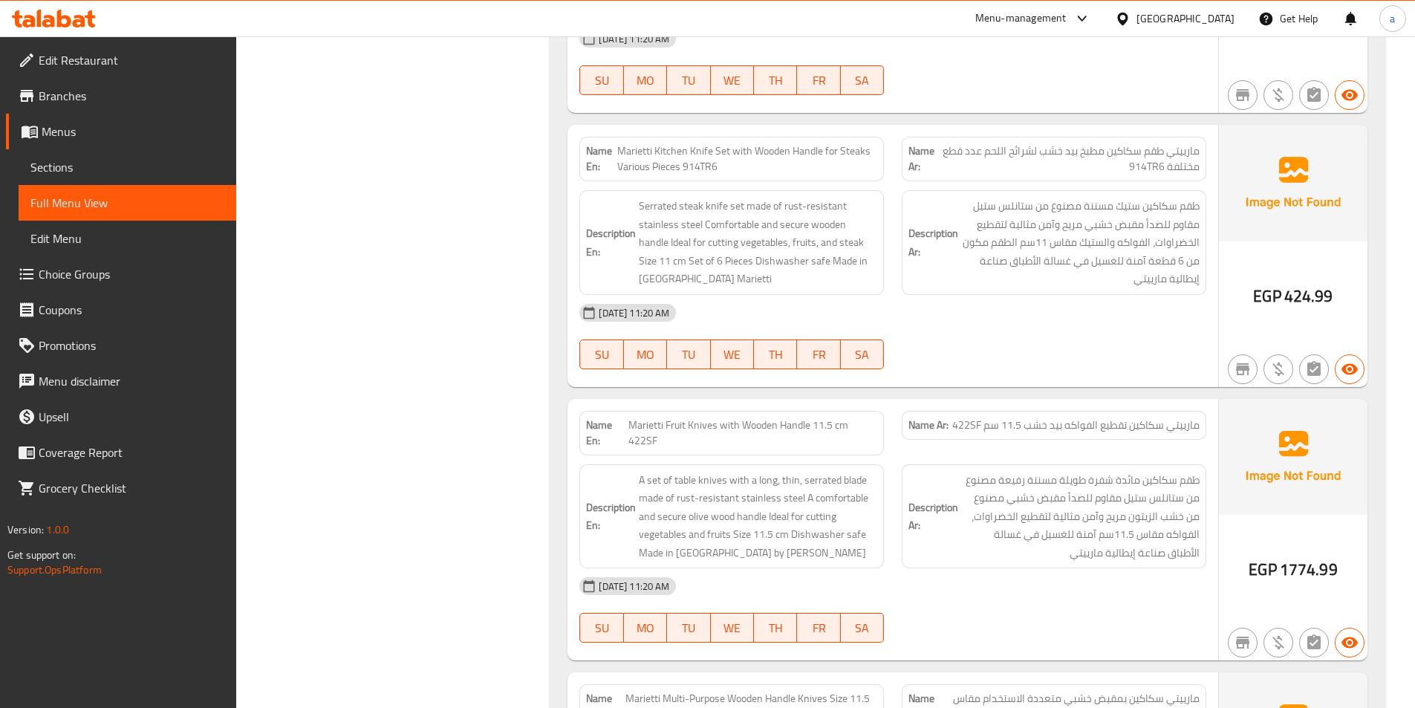
click at [1098, 568] on div "[DATE] 11:20 AM" at bounding box center [892, 586] width 645 height 36
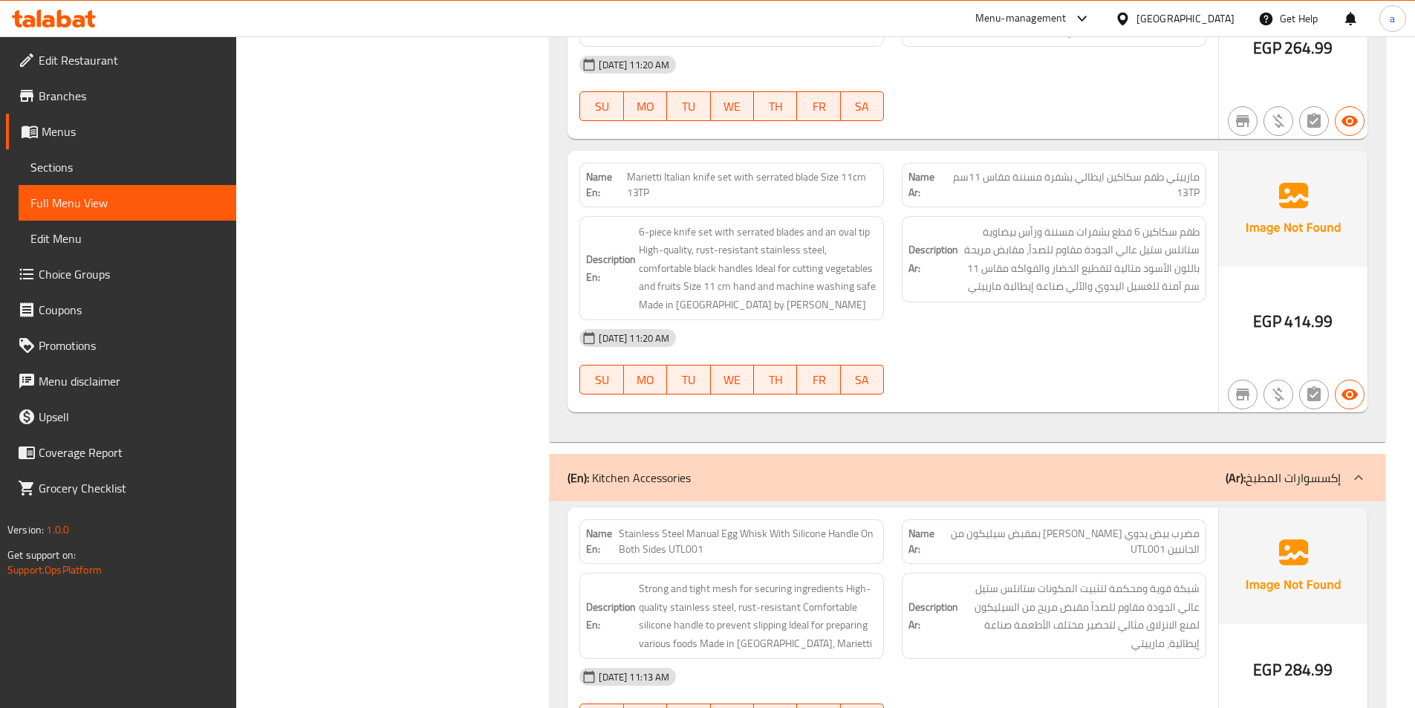
scroll to position [16936, 0]
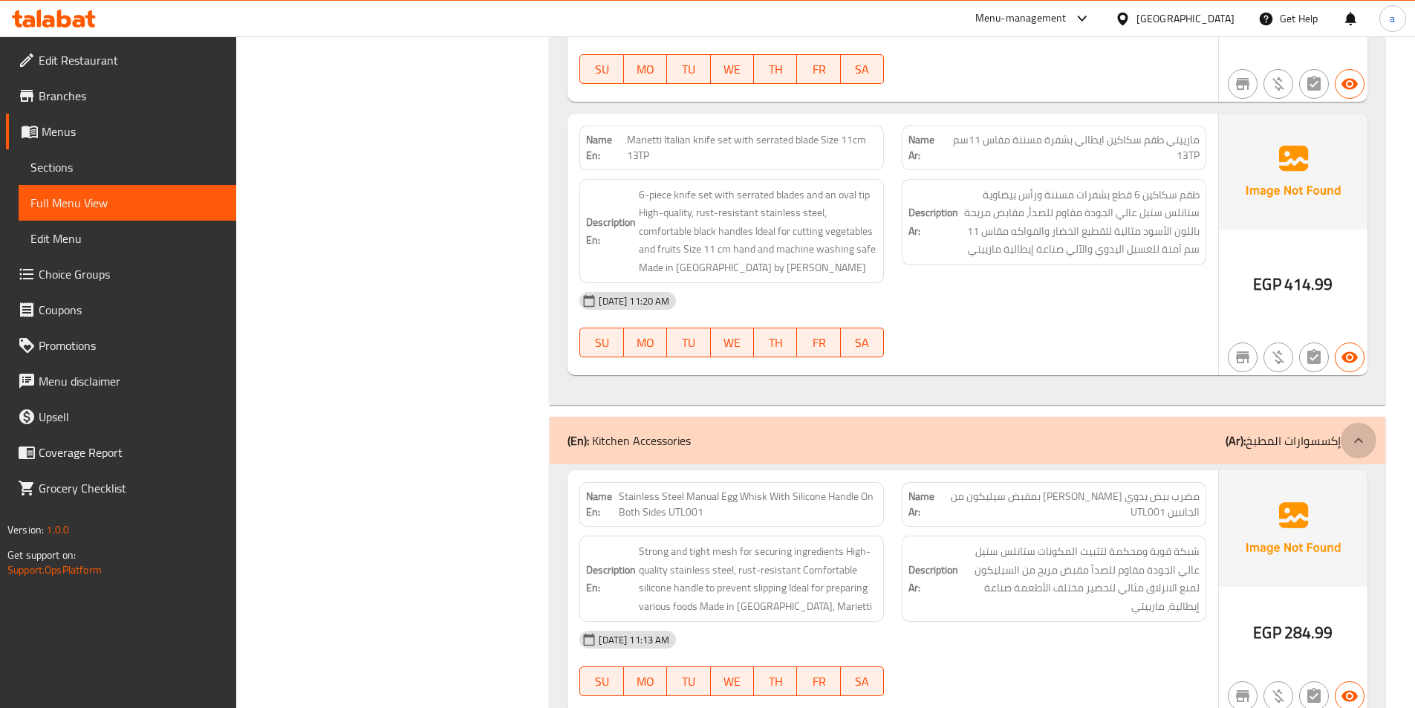
click at [1368, 423] on div at bounding box center [1359, 441] width 36 height 36
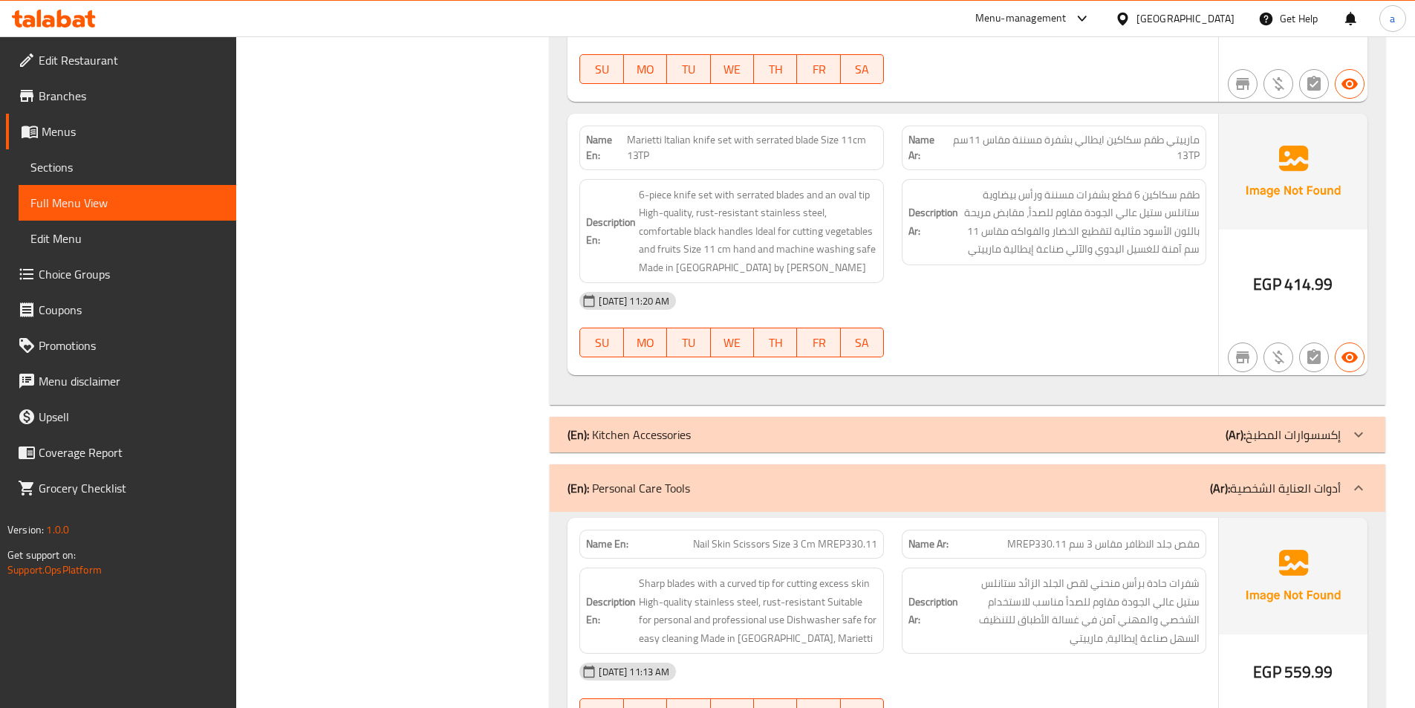
click at [1356, 479] on icon at bounding box center [1359, 488] width 18 height 18
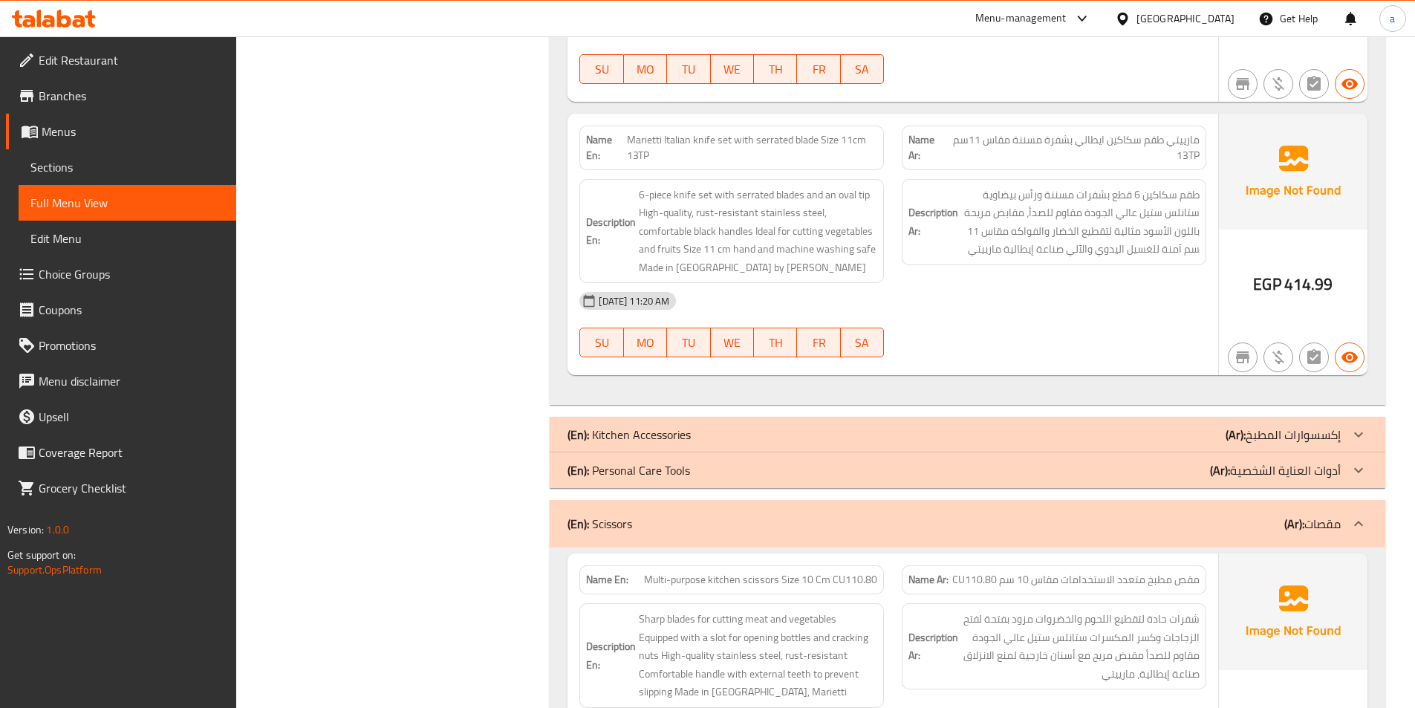
click at [1354, 515] on icon at bounding box center [1359, 524] width 18 height 18
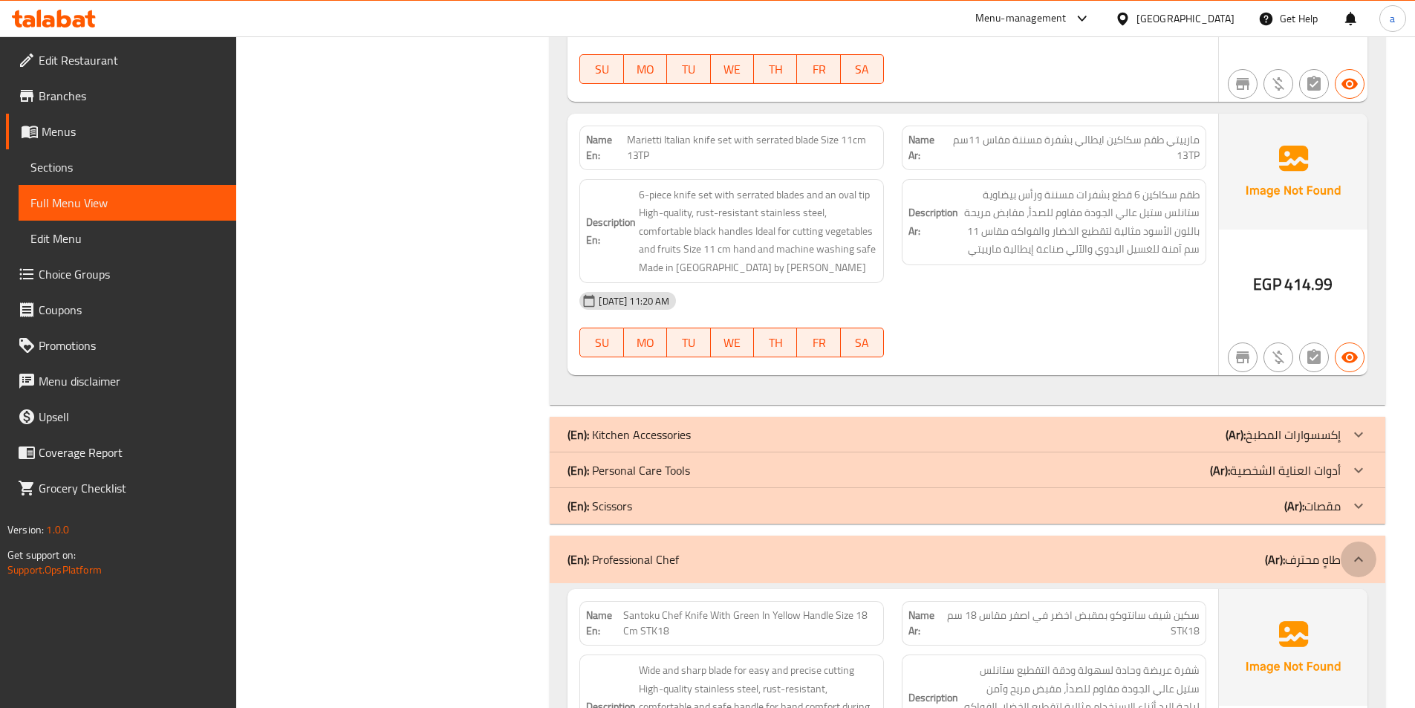
click at [1356, 550] on icon at bounding box center [1359, 559] width 18 height 18
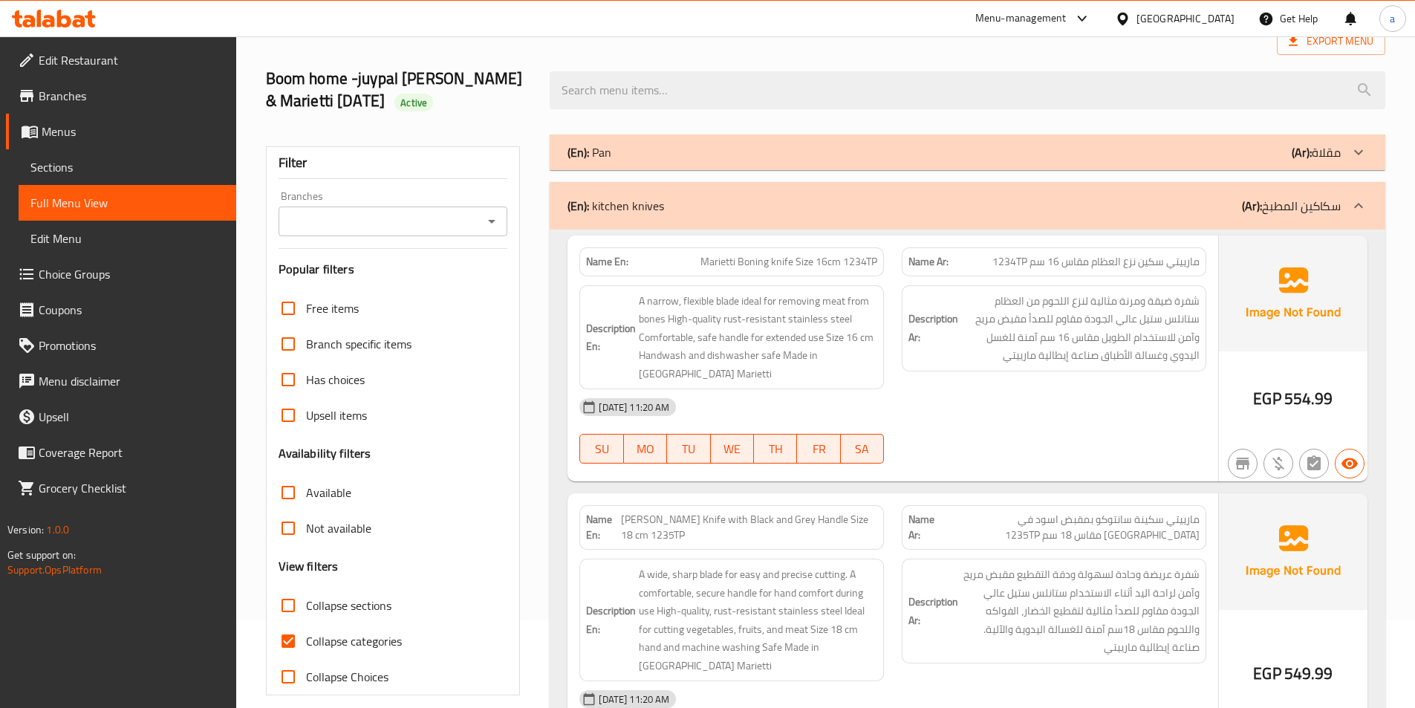
scroll to position [223, 0]
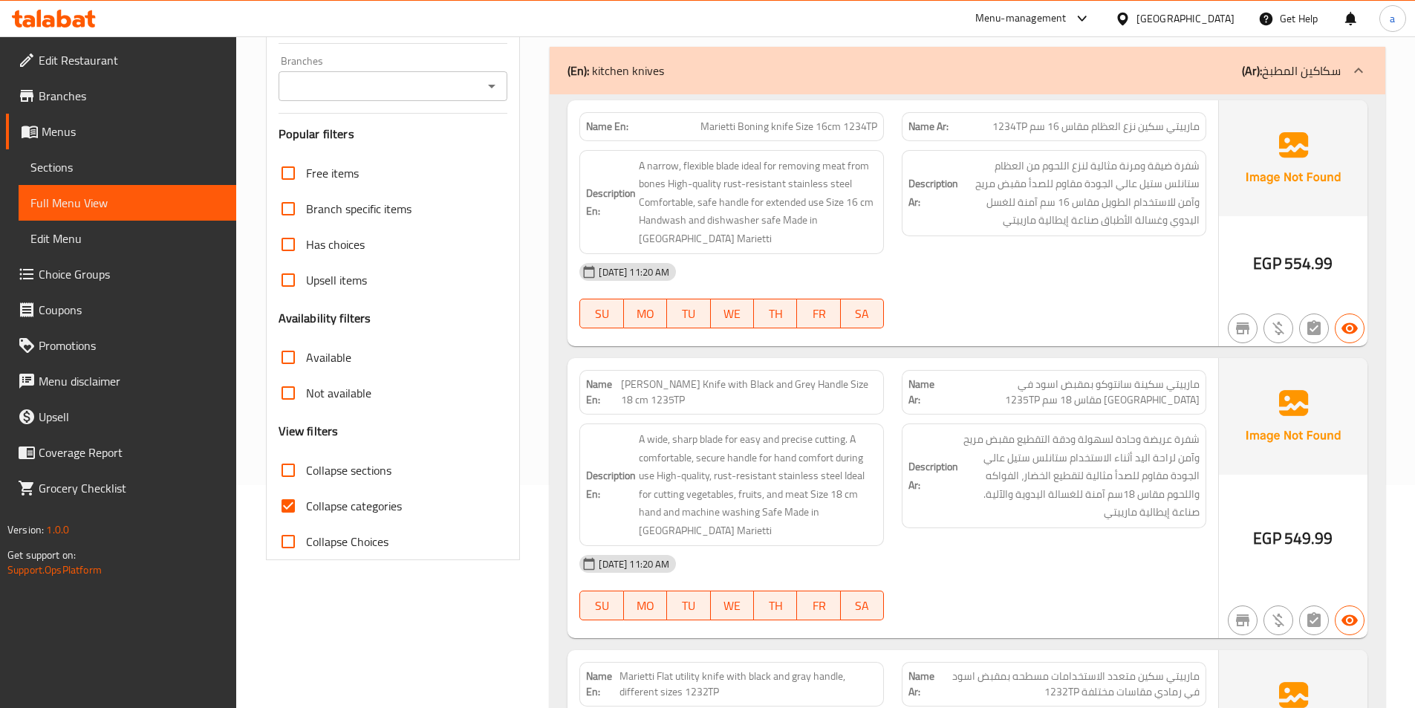
click at [83, 166] on span "Sections" at bounding box center [127, 167] width 194 height 18
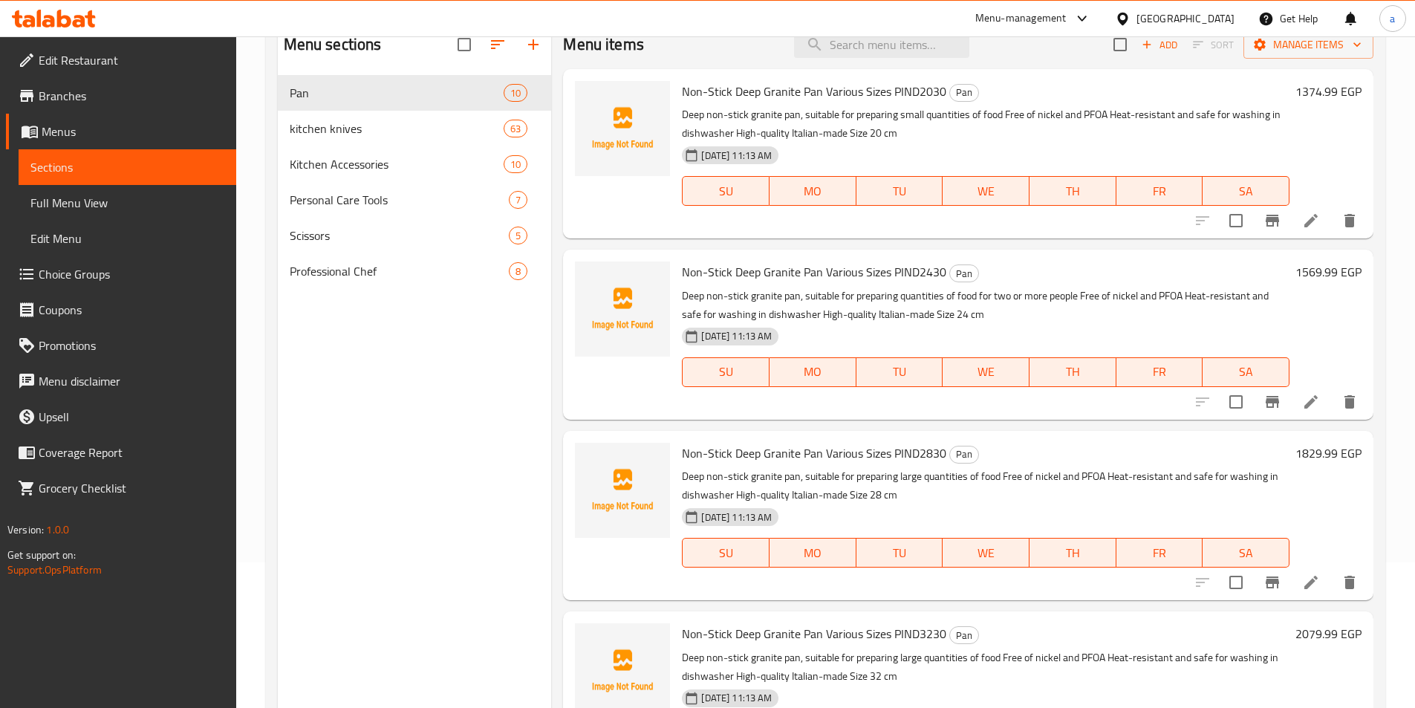
scroll to position [59, 0]
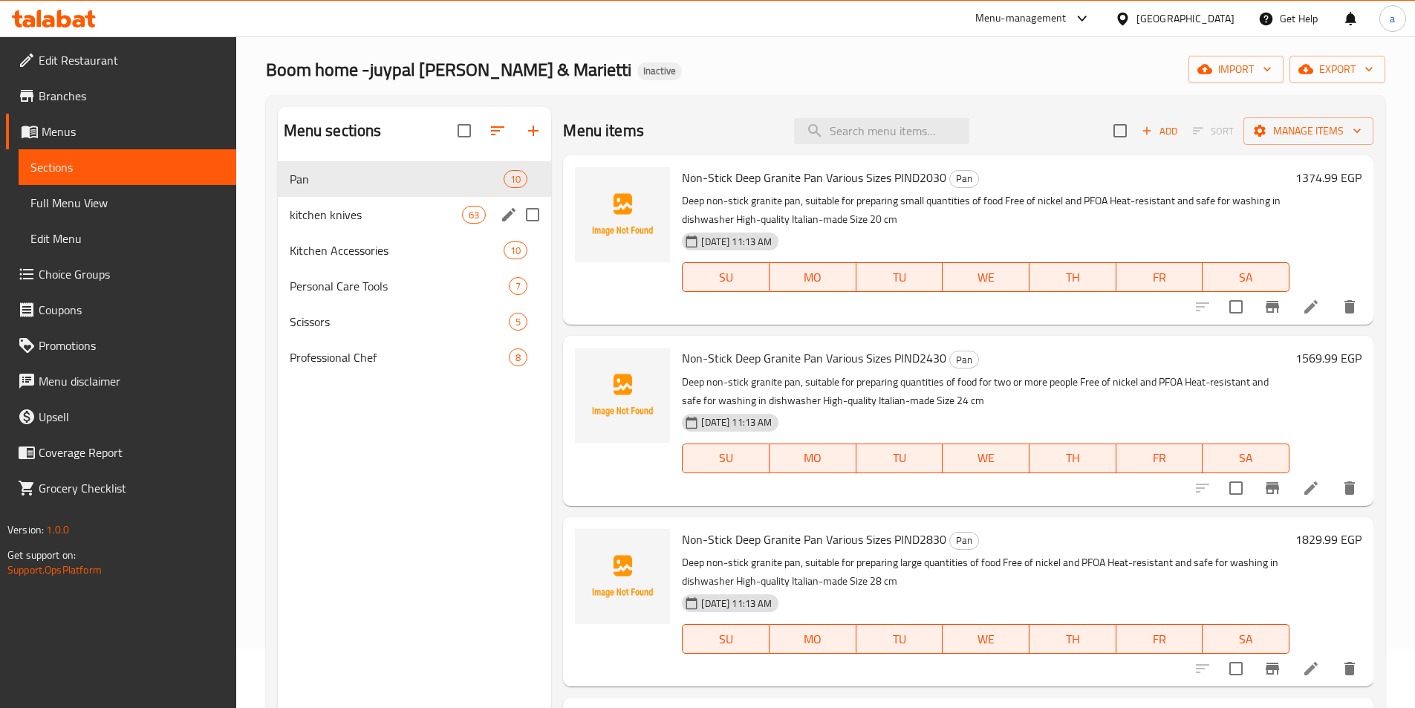
click at [533, 213] on input "Menu sections" at bounding box center [532, 214] width 31 height 31
checkbox input "true"
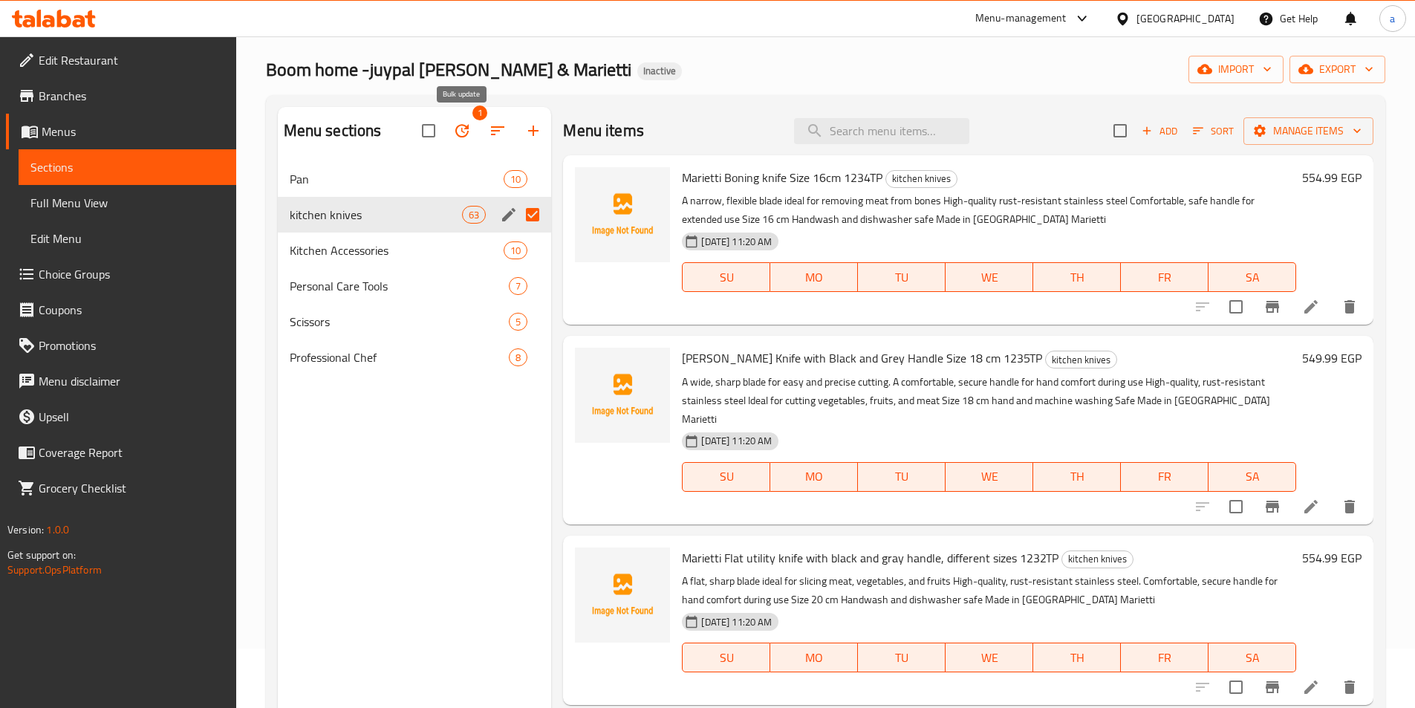
click at [463, 136] on icon "button" at bounding box center [462, 131] width 18 height 18
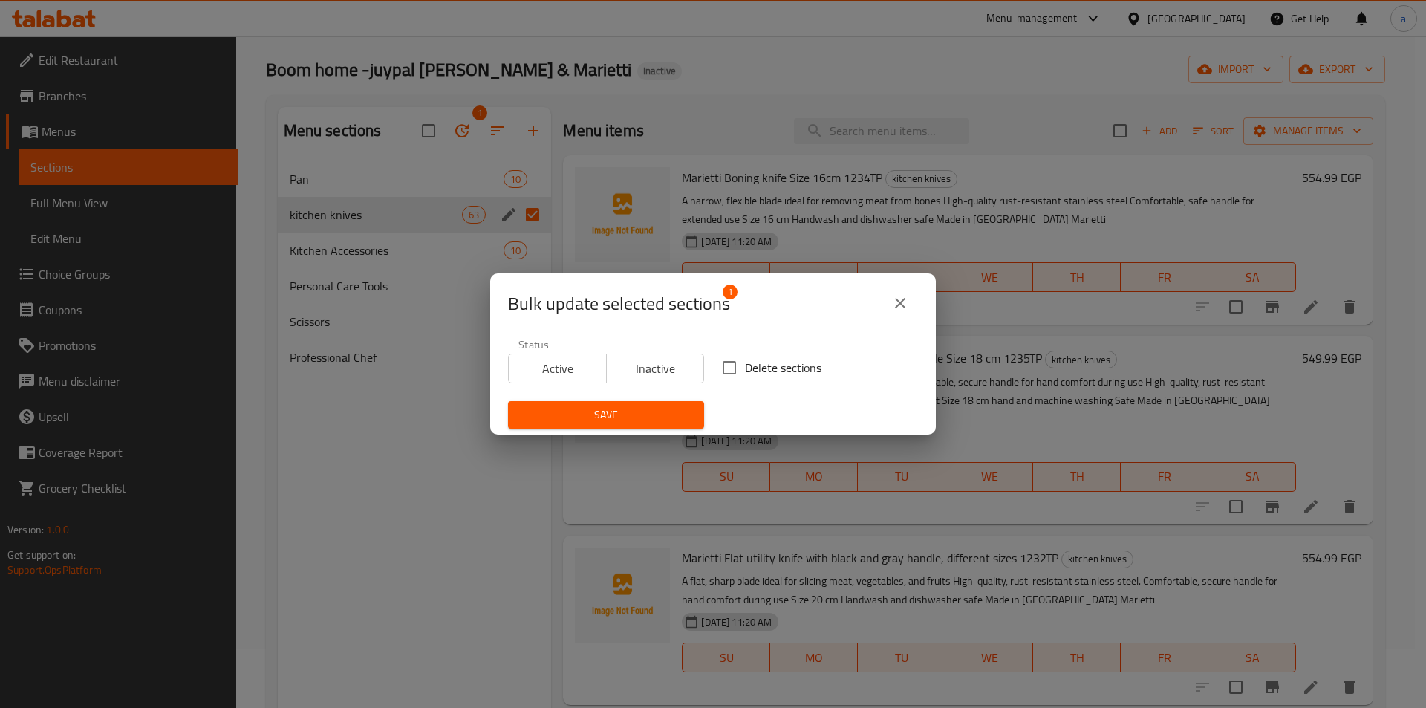
click at [720, 371] on input "Delete sections" at bounding box center [729, 367] width 31 height 31
checkbox input "true"
click at [646, 408] on span "Save" at bounding box center [606, 415] width 172 height 19
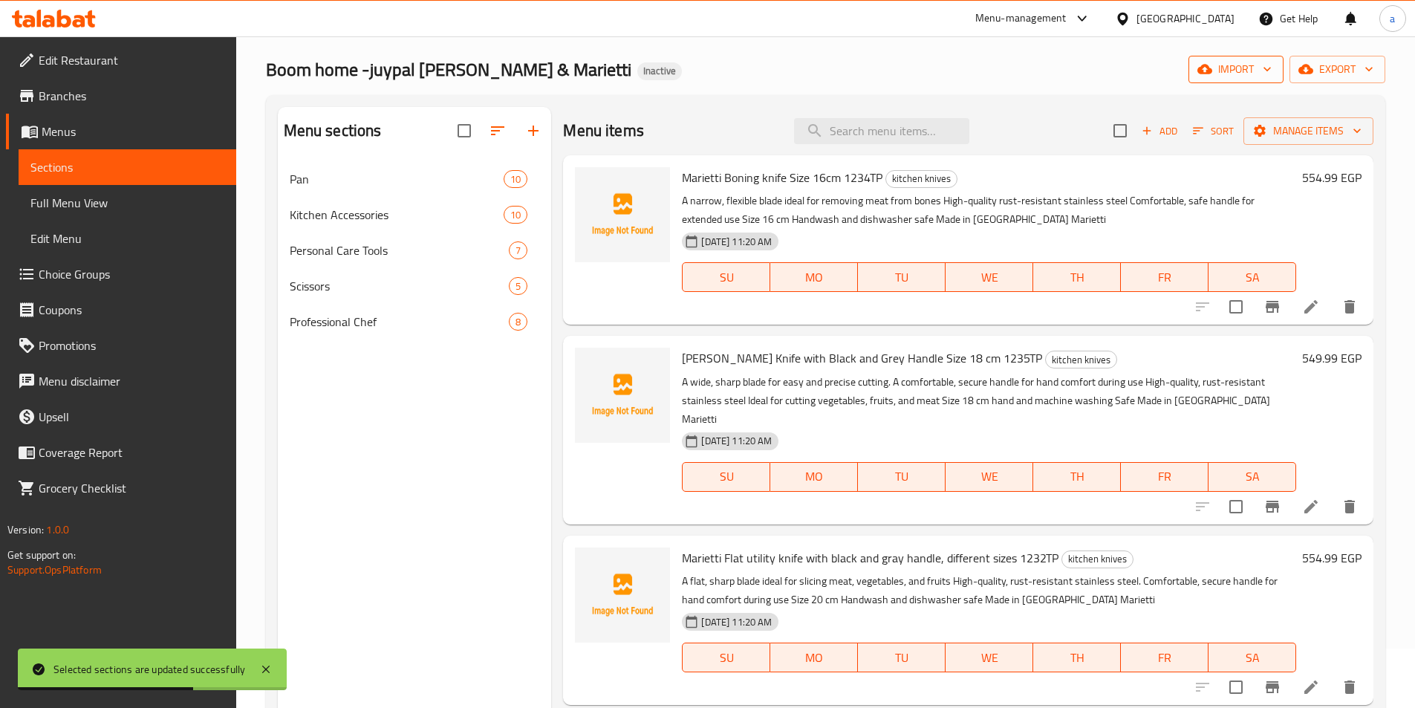
click at [1257, 74] on span "import" at bounding box center [1235, 69] width 71 height 19
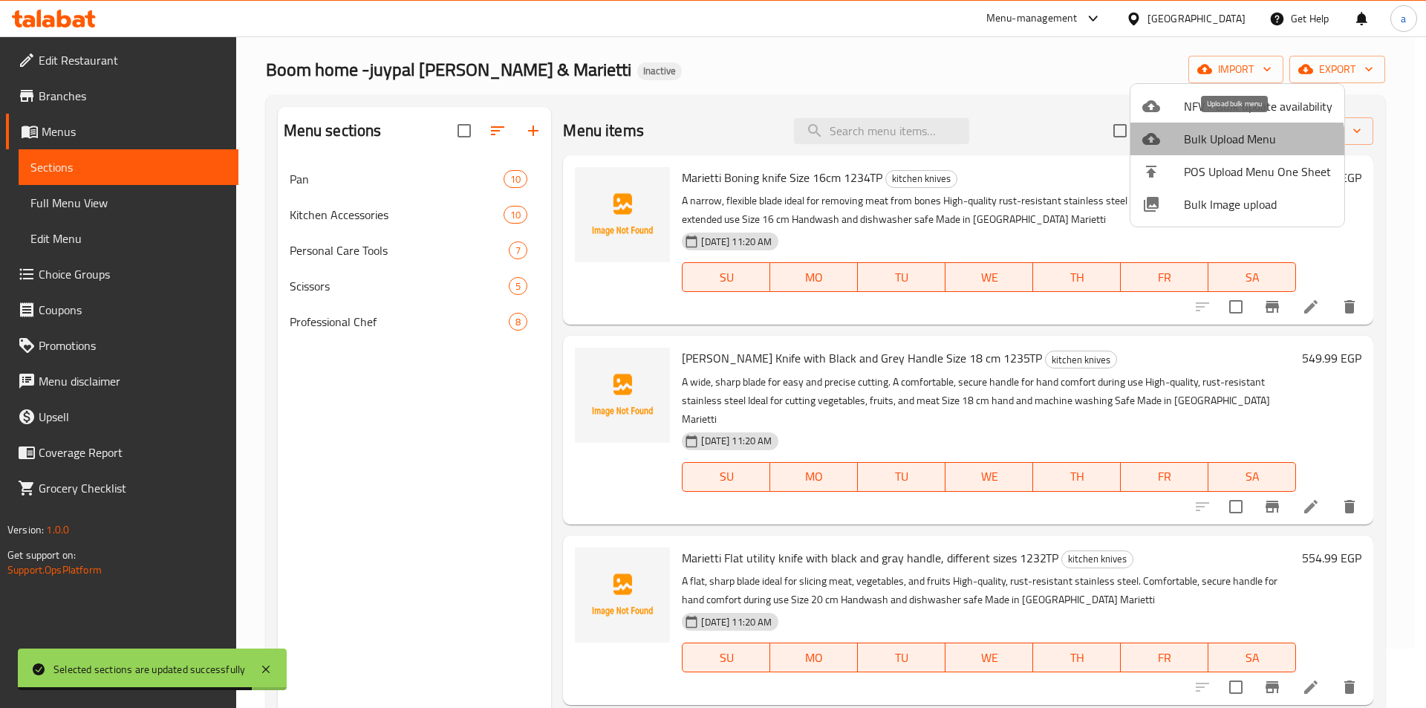
click at [1229, 147] on span "Bulk Upload Menu" at bounding box center [1258, 139] width 149 height 18
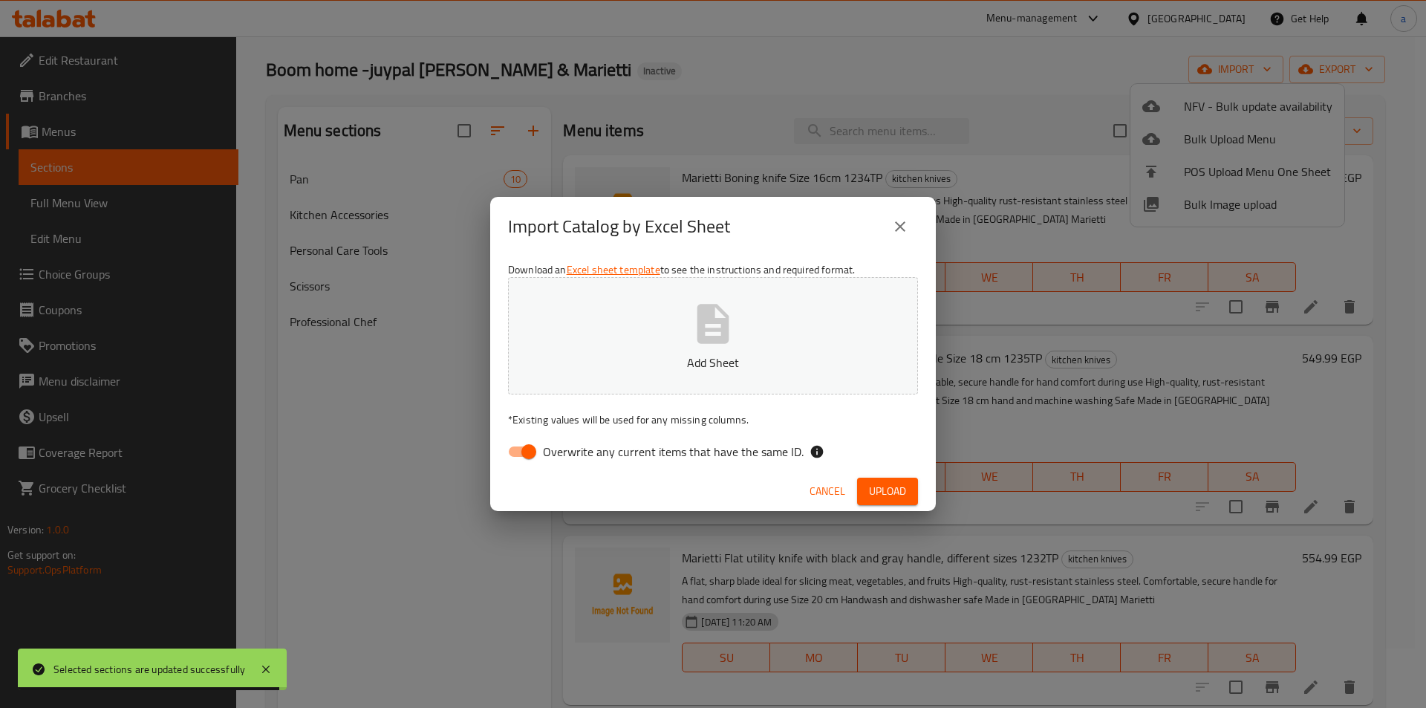
click at [533, 445] on input "Overwrite any current items that have the same ID." at bounding box center [529, 452] width 85 height 28
checkbox input "false"
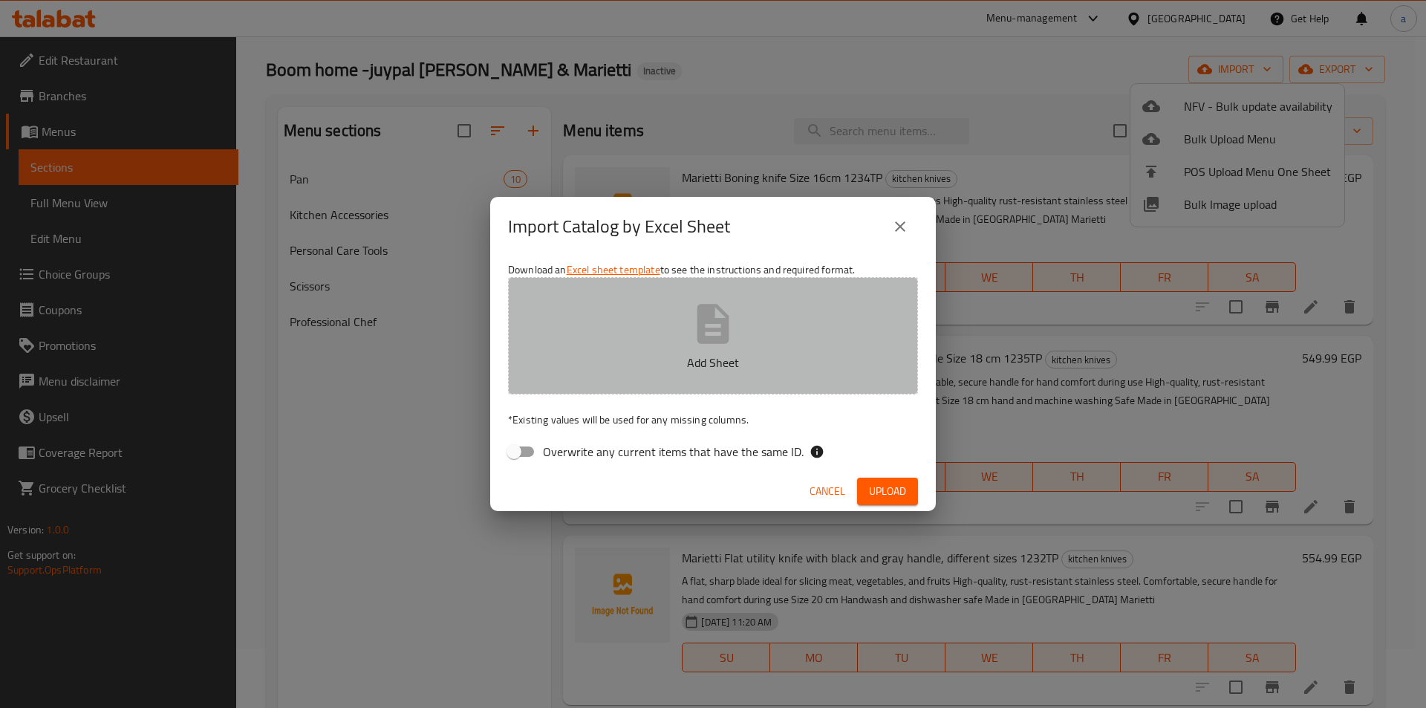
click at [640, 327] on button "Add Sheet" at bounding box center [713, 335] width 410 height 117
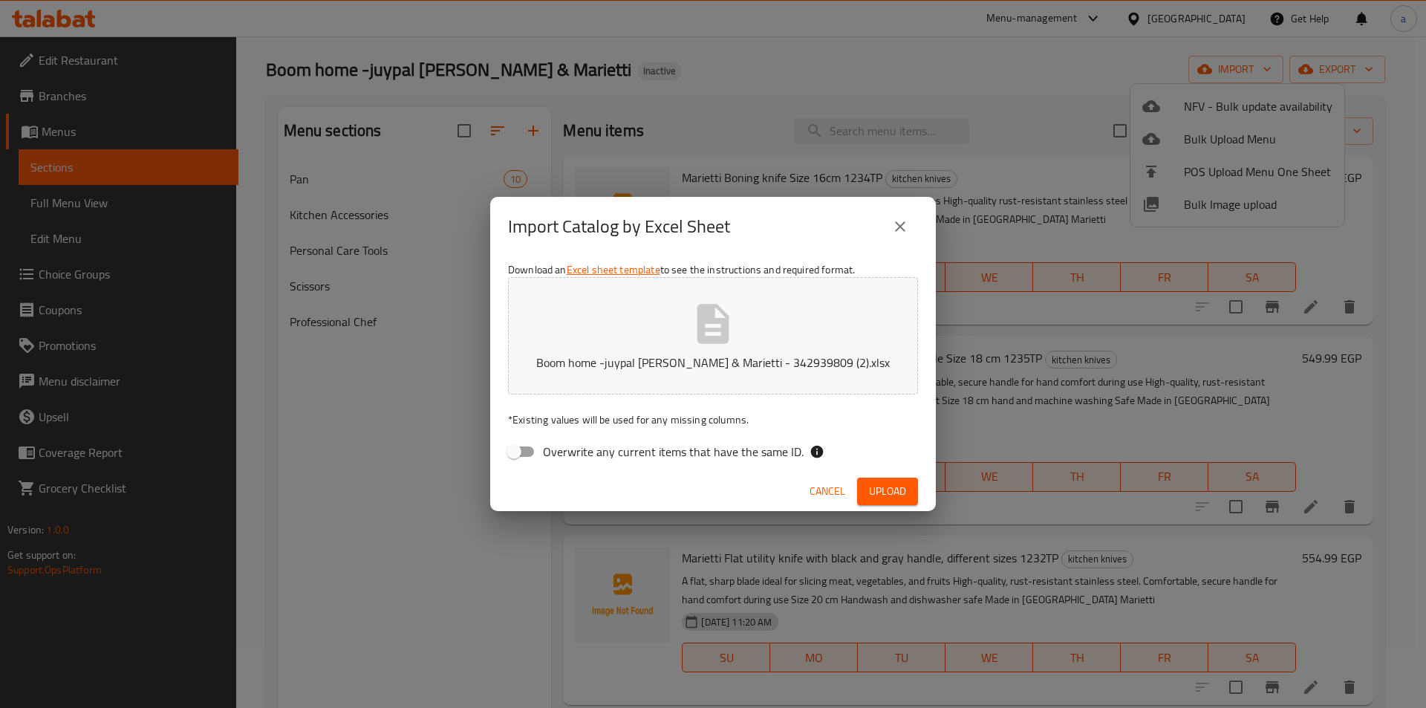
click at [900, 495] on span "Upload" at bounding box center [887, 491] width 37 height 19
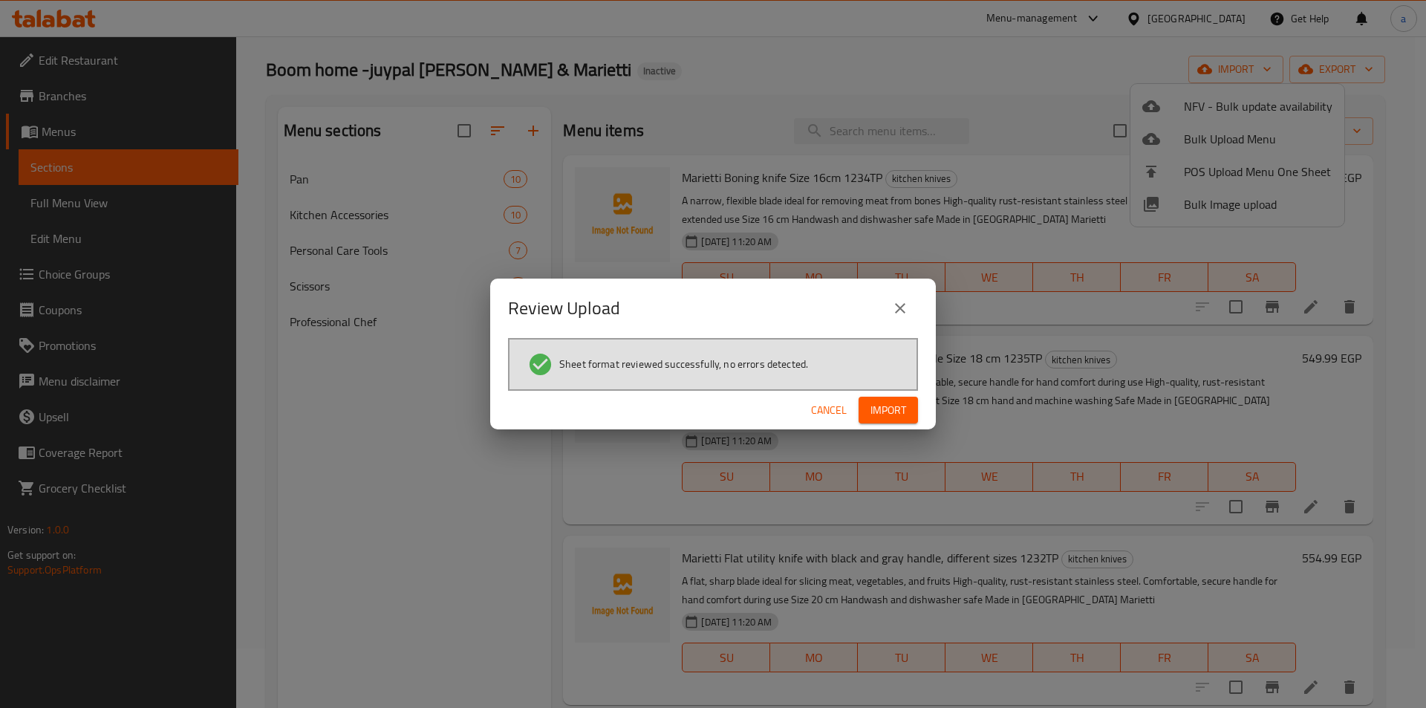
click at [900, 402] on span "Import" at bounding box center [889, 410] width 36 height 19
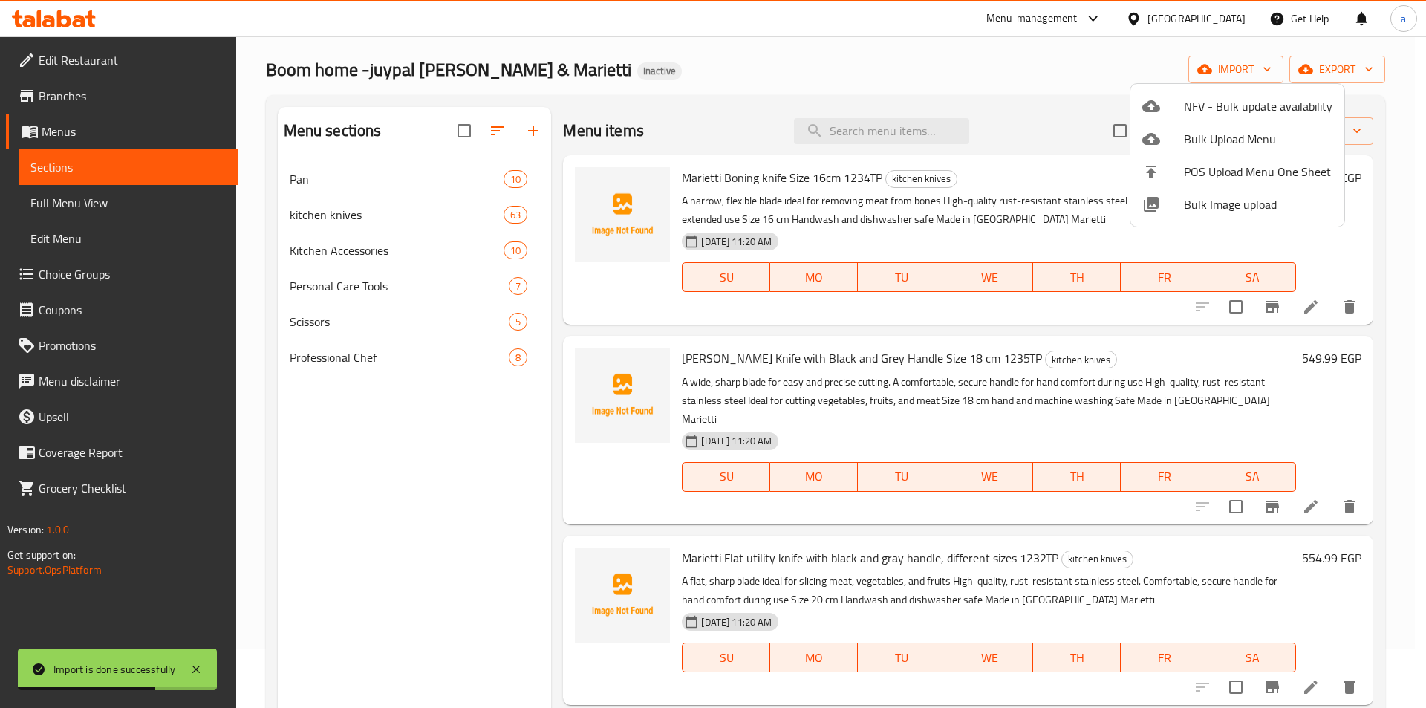
click at [374, 214] on div at bounding box center [713, 354] width 1426 height 708
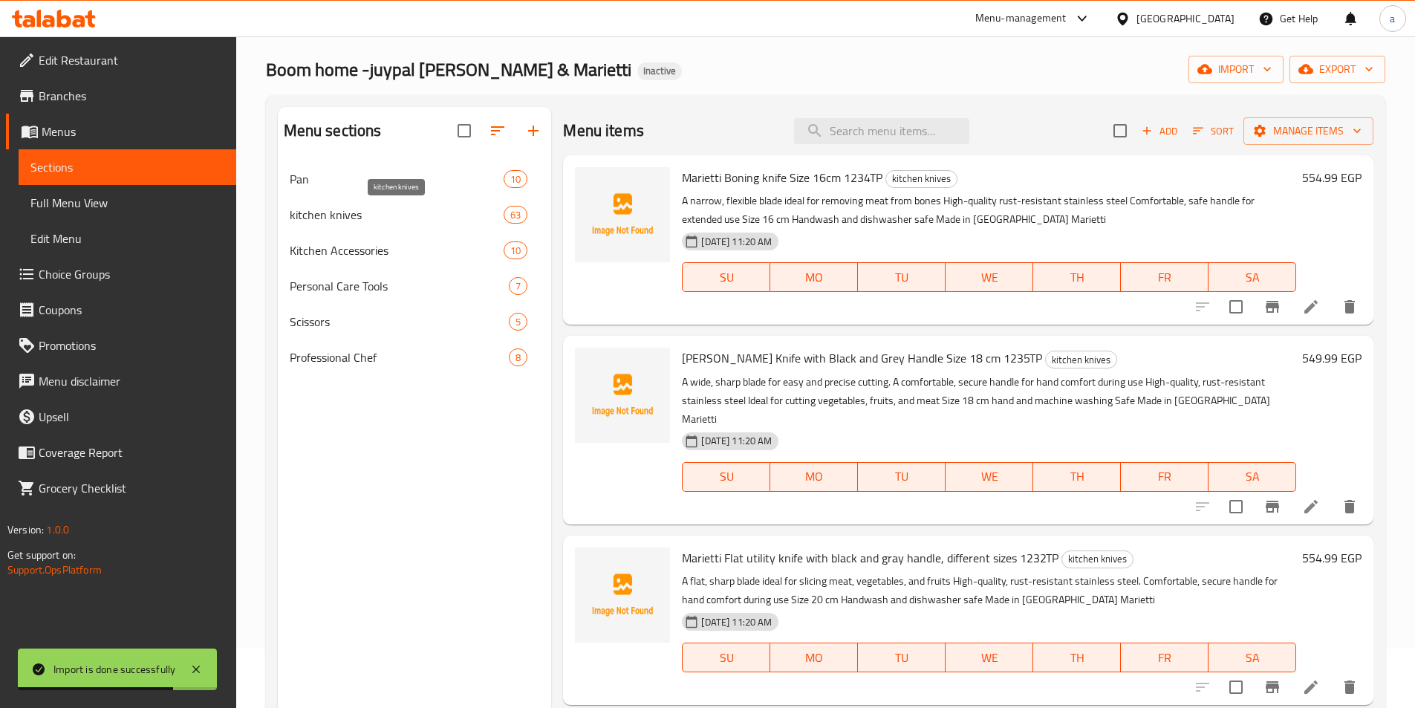
click at [374, 214] on span "kitchen knives" at bounding box center [397, 215] width 215 height 18
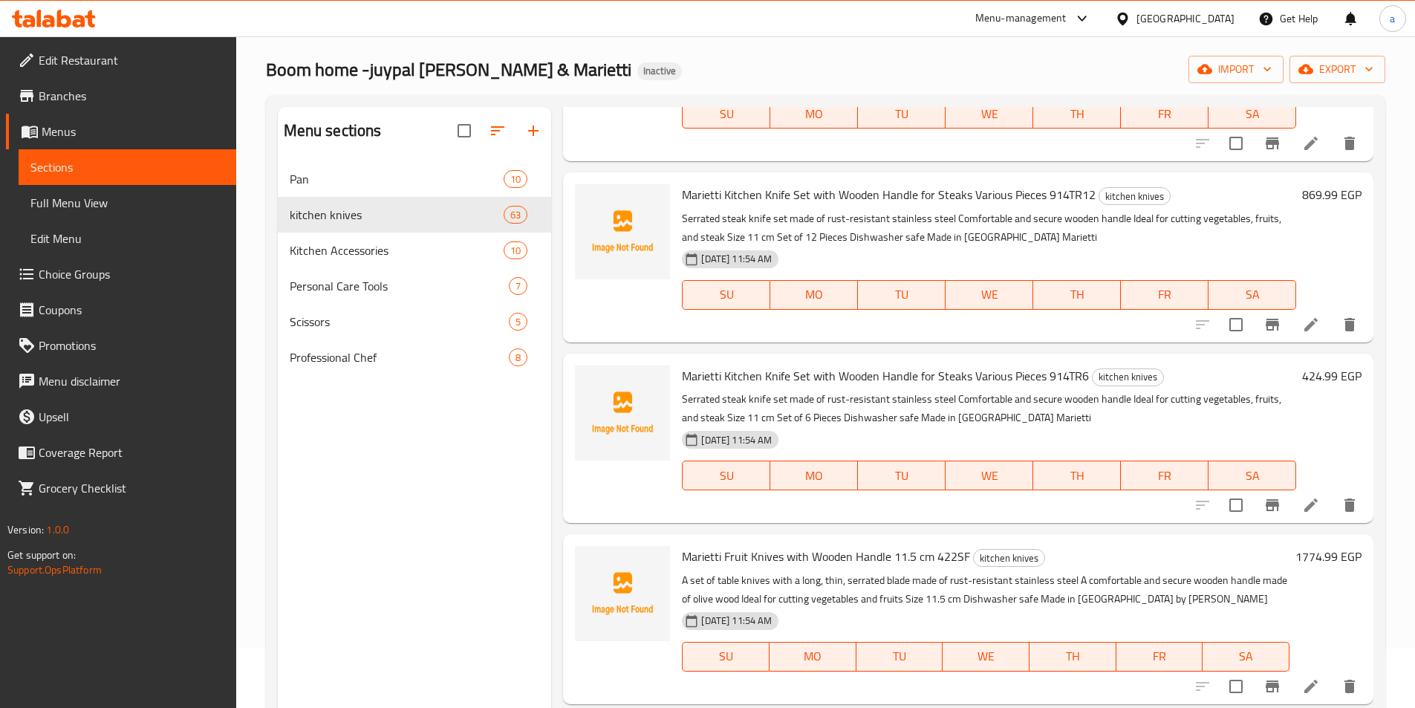
scroll to position [5266, 0]
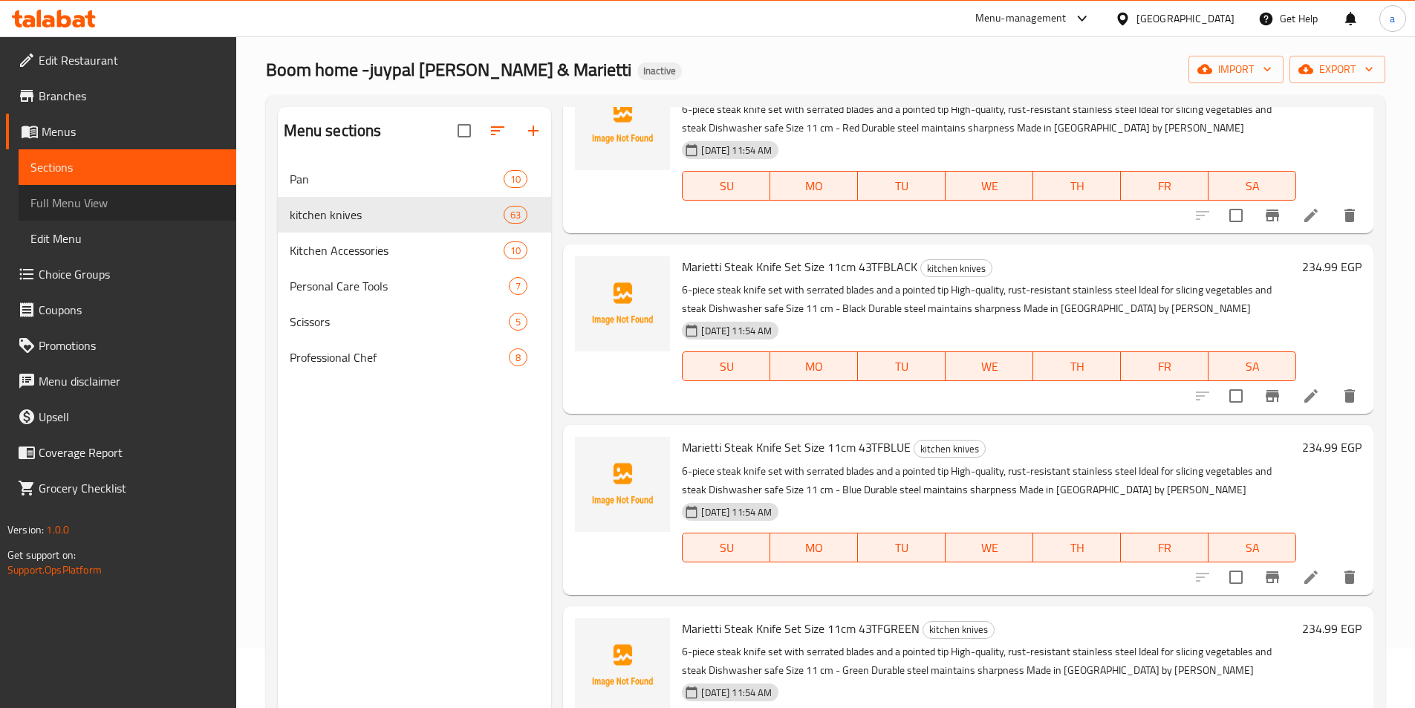
click at [101, 204] on span "Full Menu View" at bounding box center [127, 203] width 194 height 18
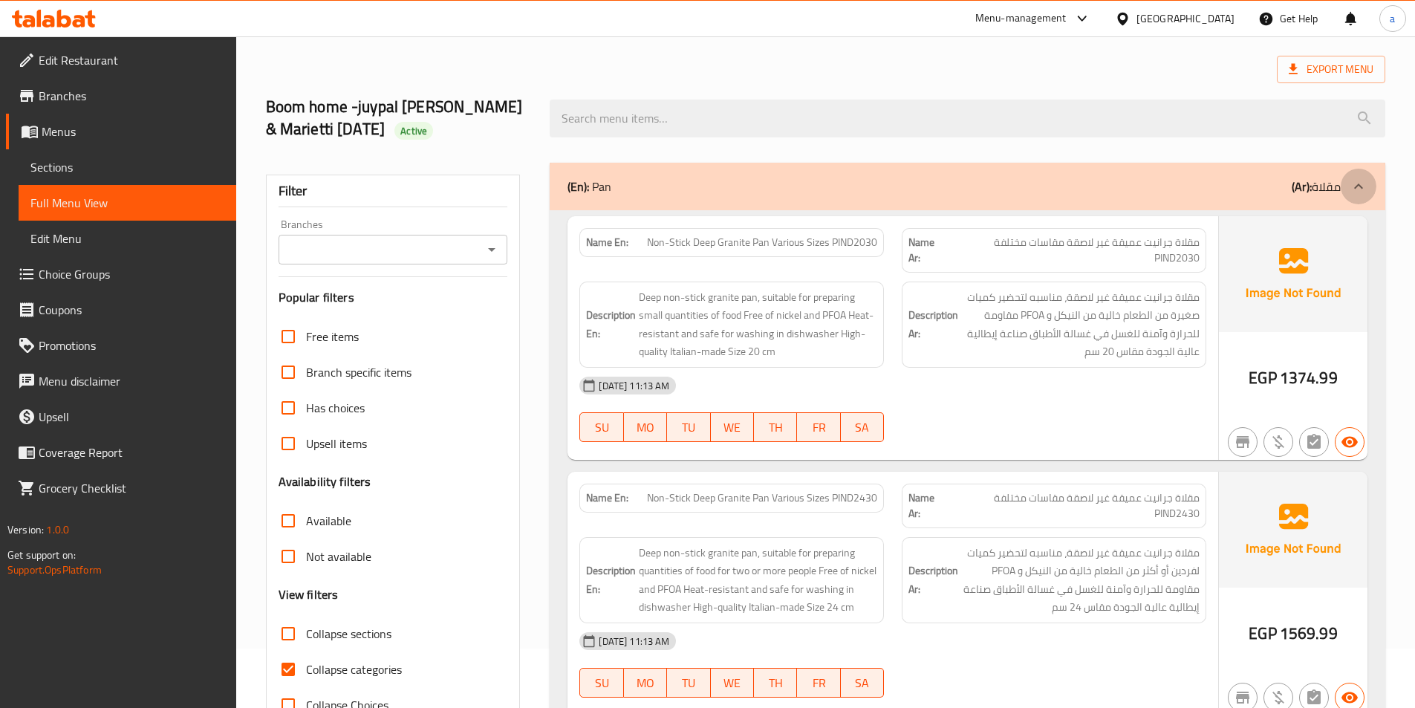
click at [1370, 183] on div at bounding box center [1359, 187] width 36 height 36
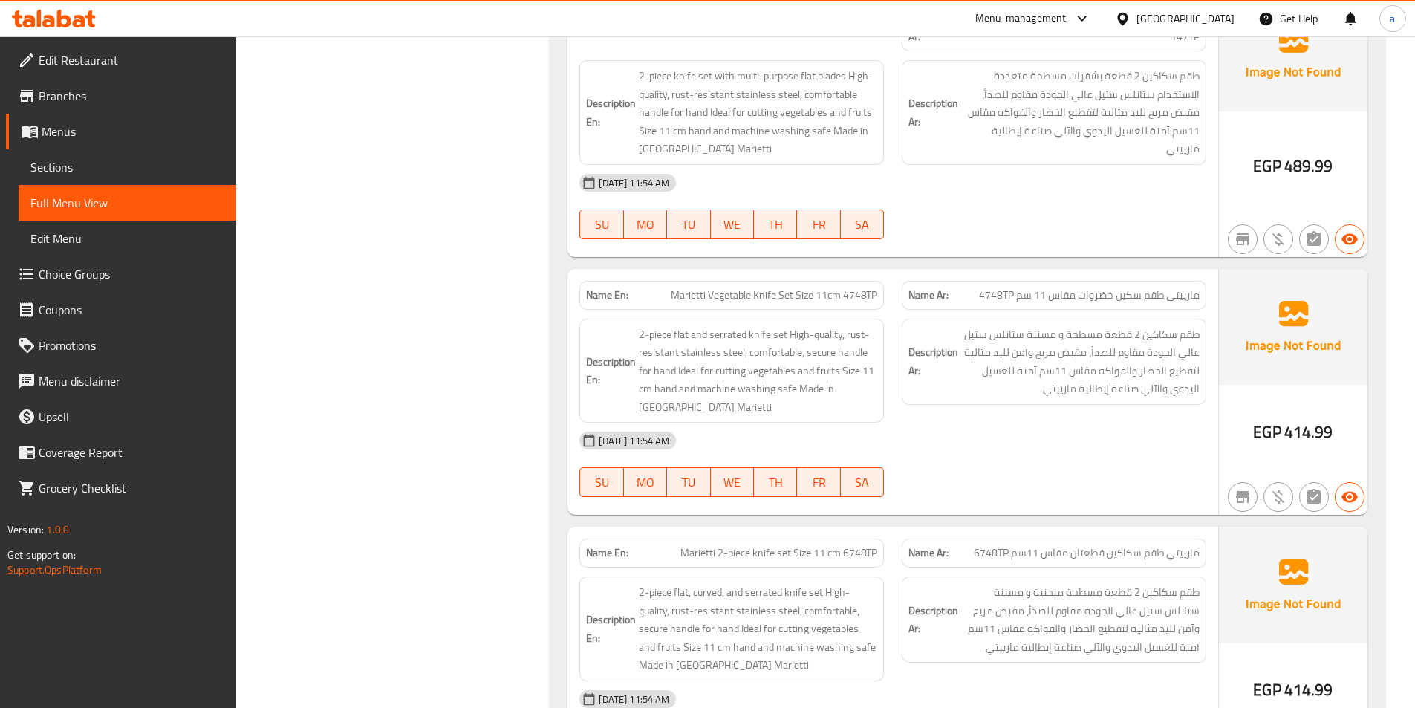
scroll to position [5928, 0]
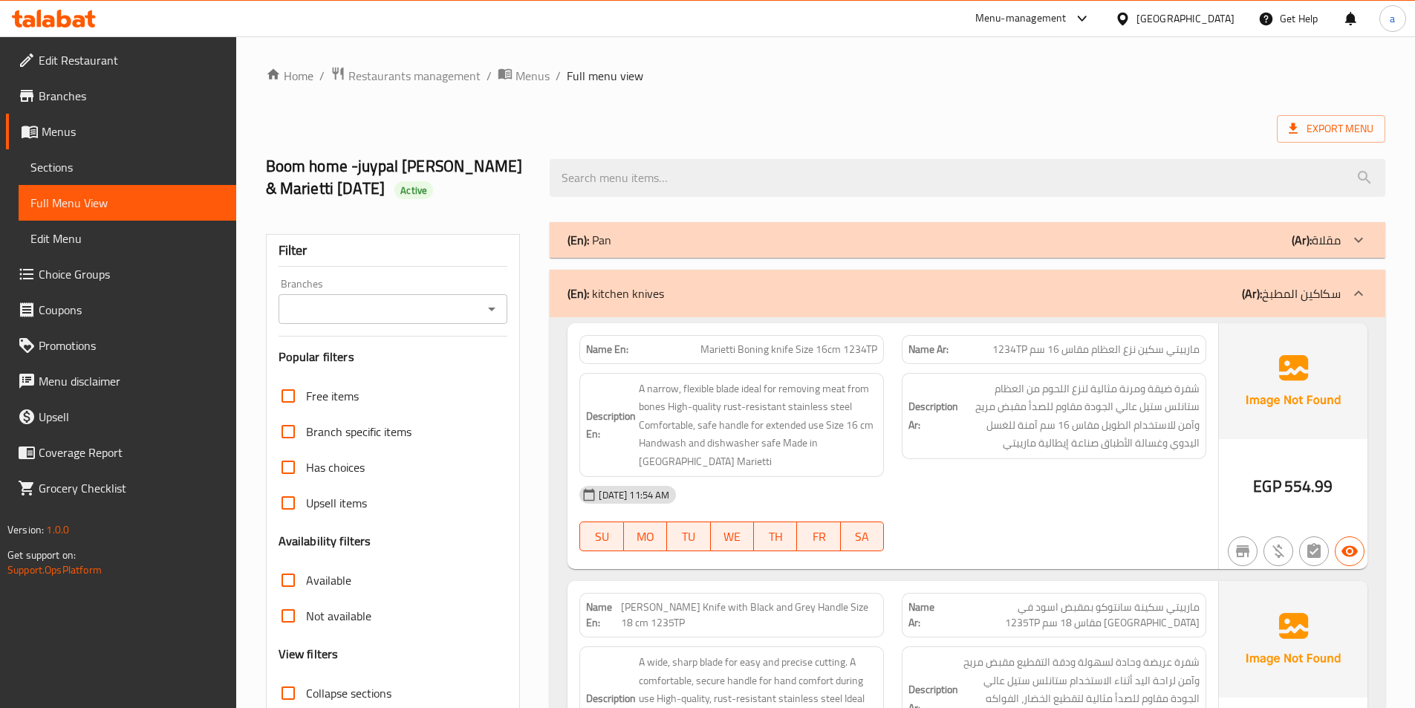
scroll to position [6846, 0]
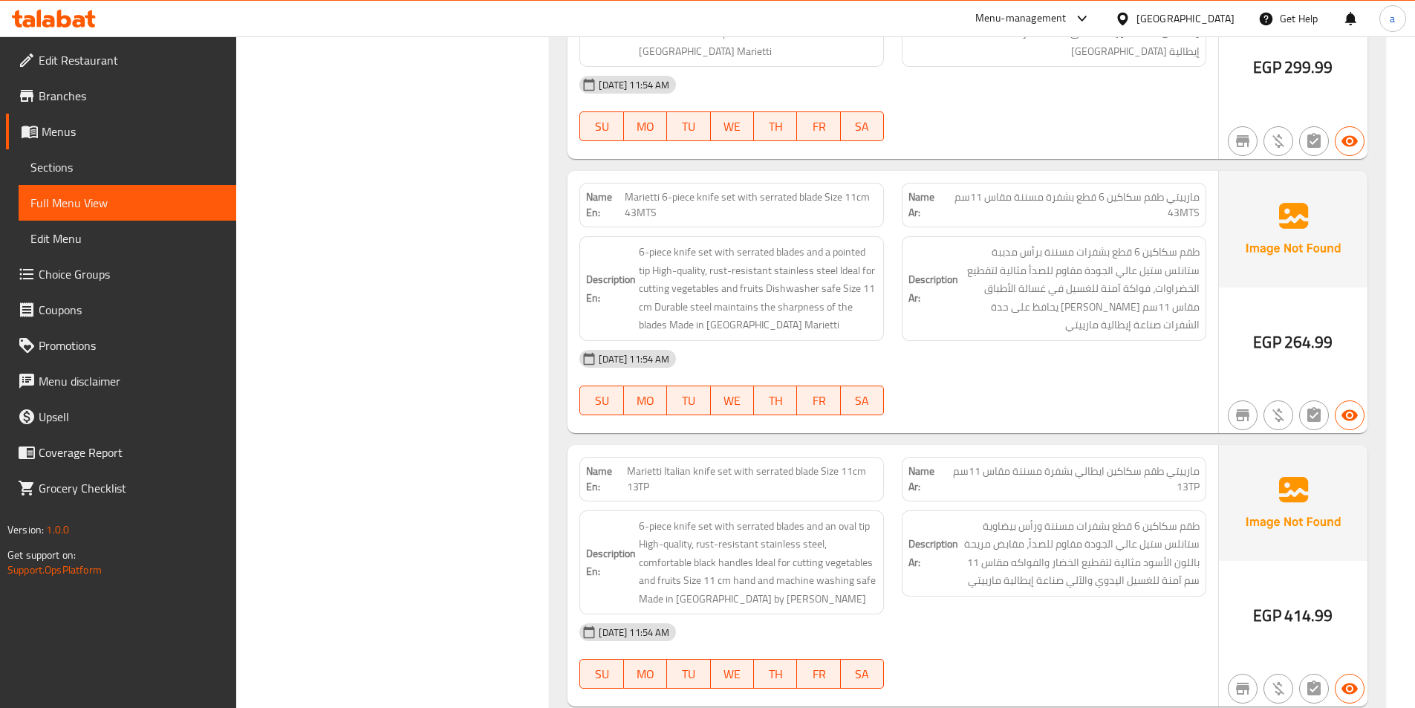
scroll to position [16873, 0]
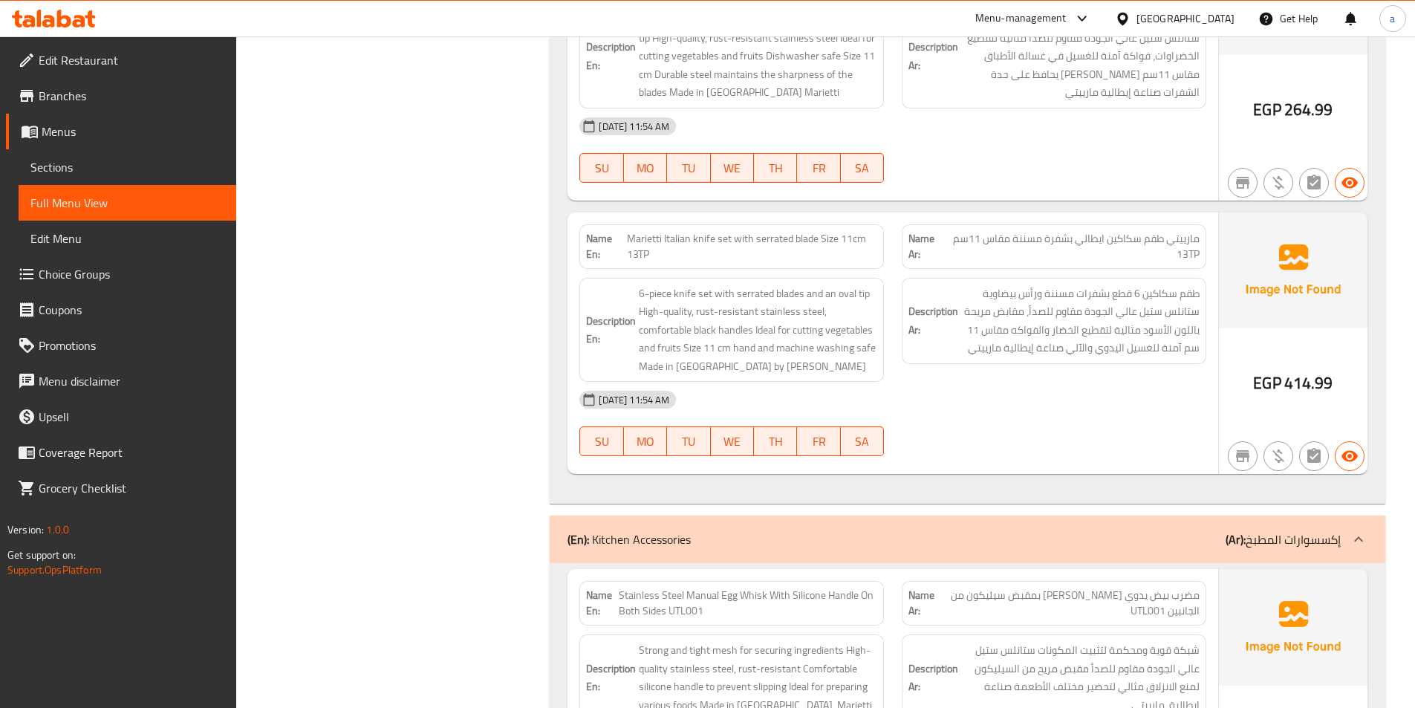
click at [1367, 530] on icon at bounding box center [1359, 539] width 18 height 18
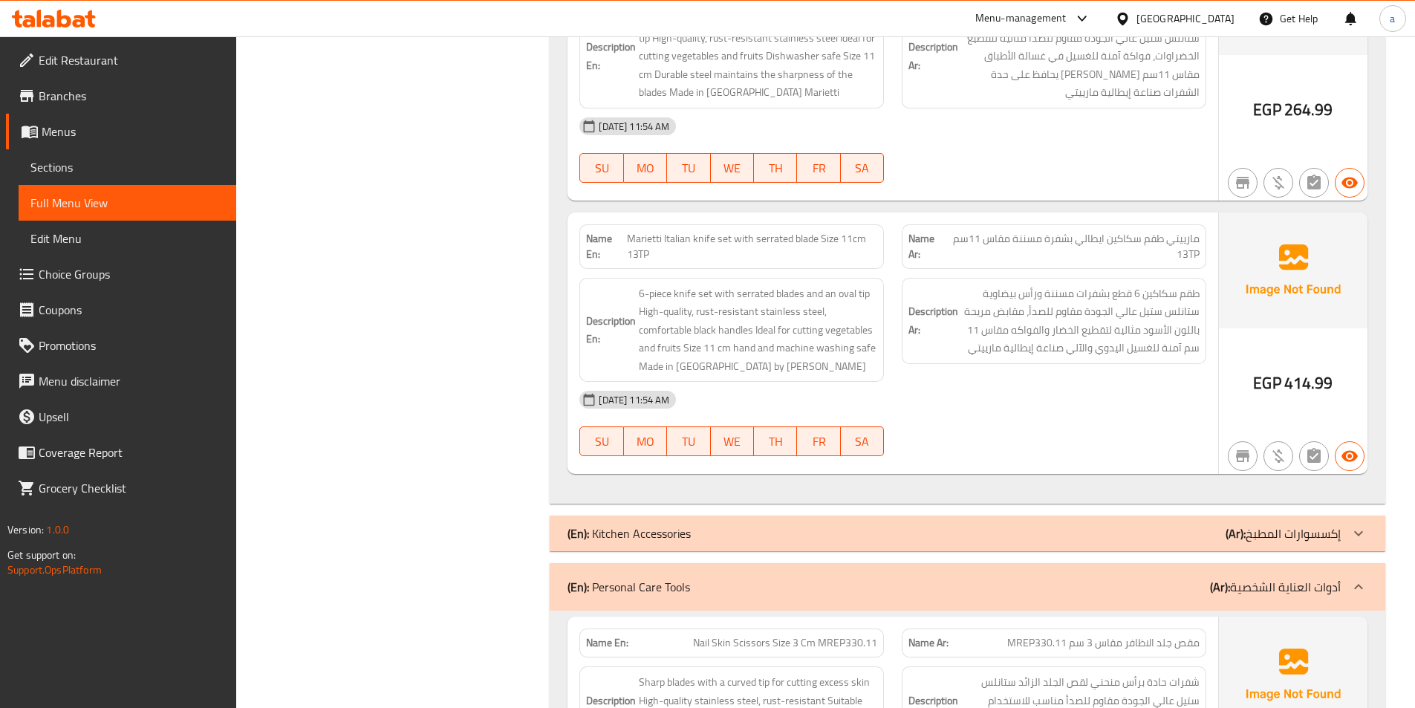
click at [1347, 569] on div at bounding box center [1359, 587] width 36 height 36
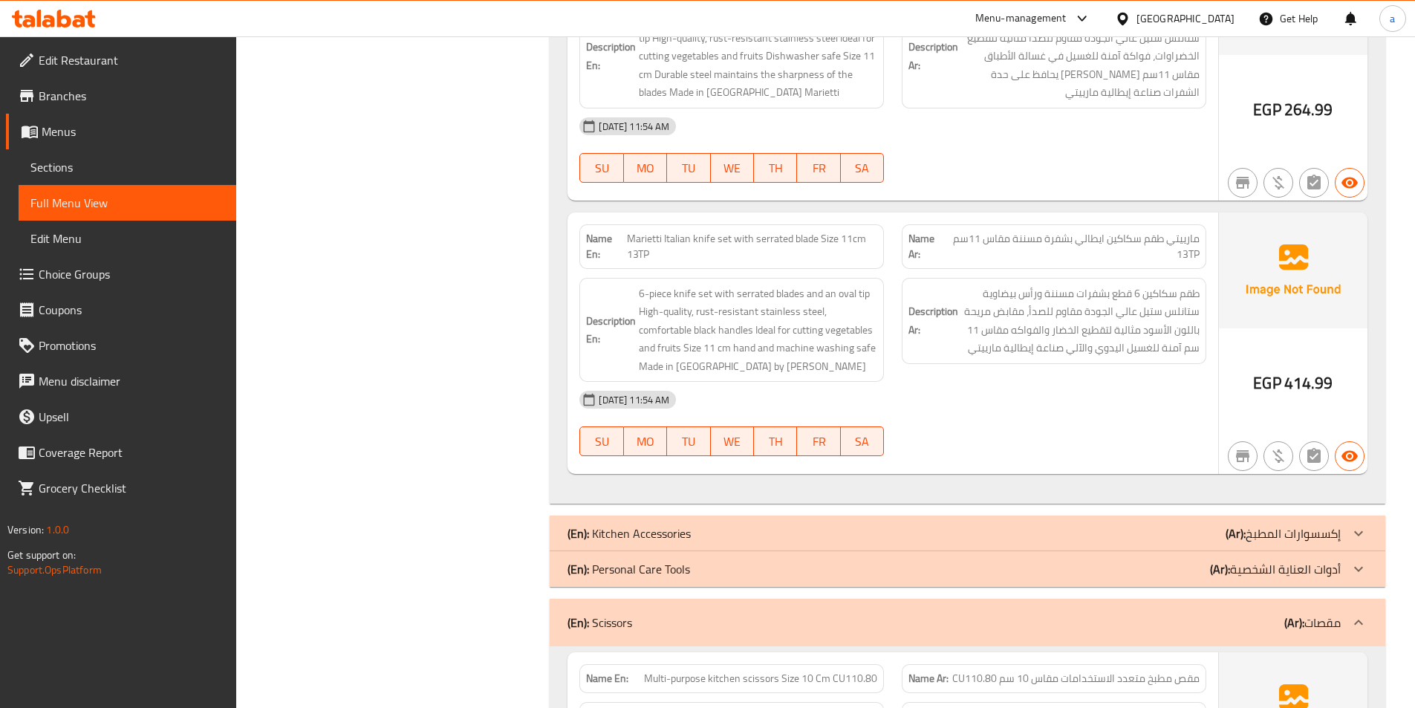
click at [1347, 605] on div at bounding box center [1359, 623] width 36 height 36
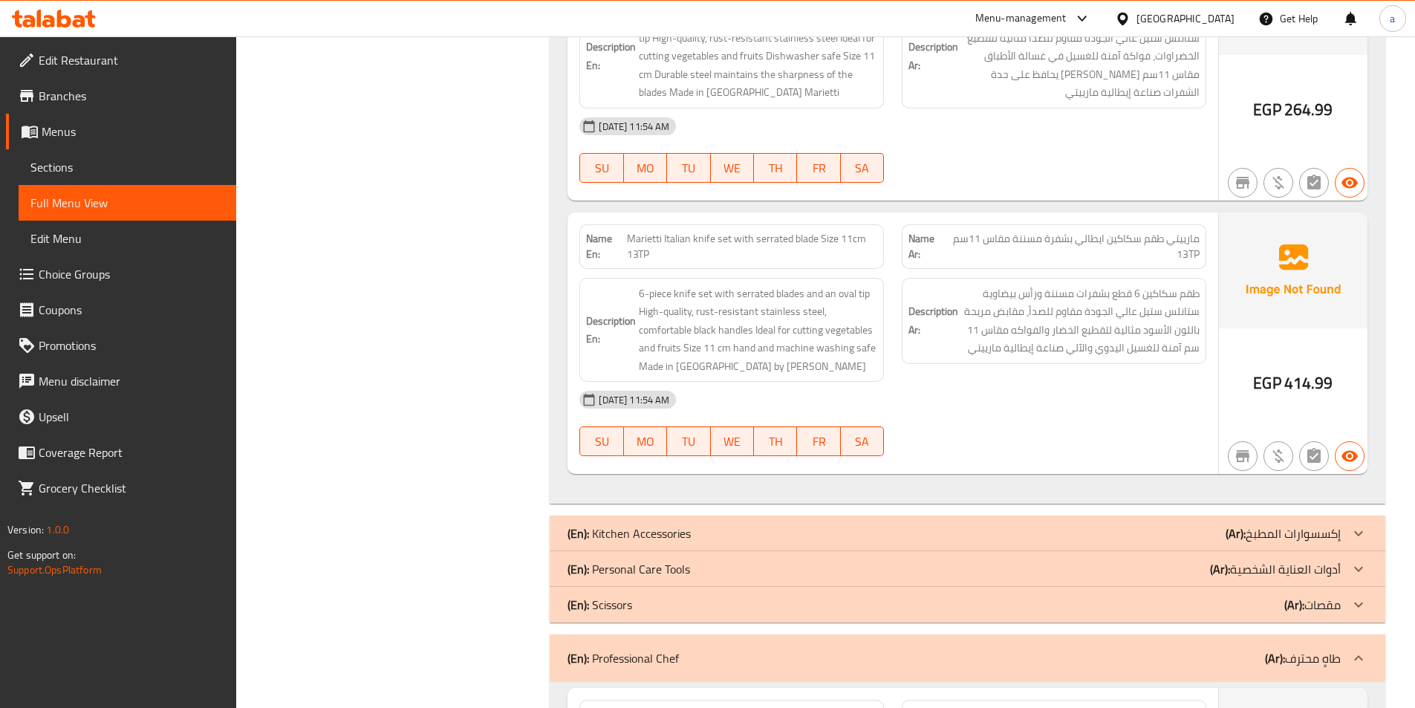
click at [1338, 649] on p "(Ar): طاهٍ محترف" at bounding box center [1303, 658] width 76 height 18
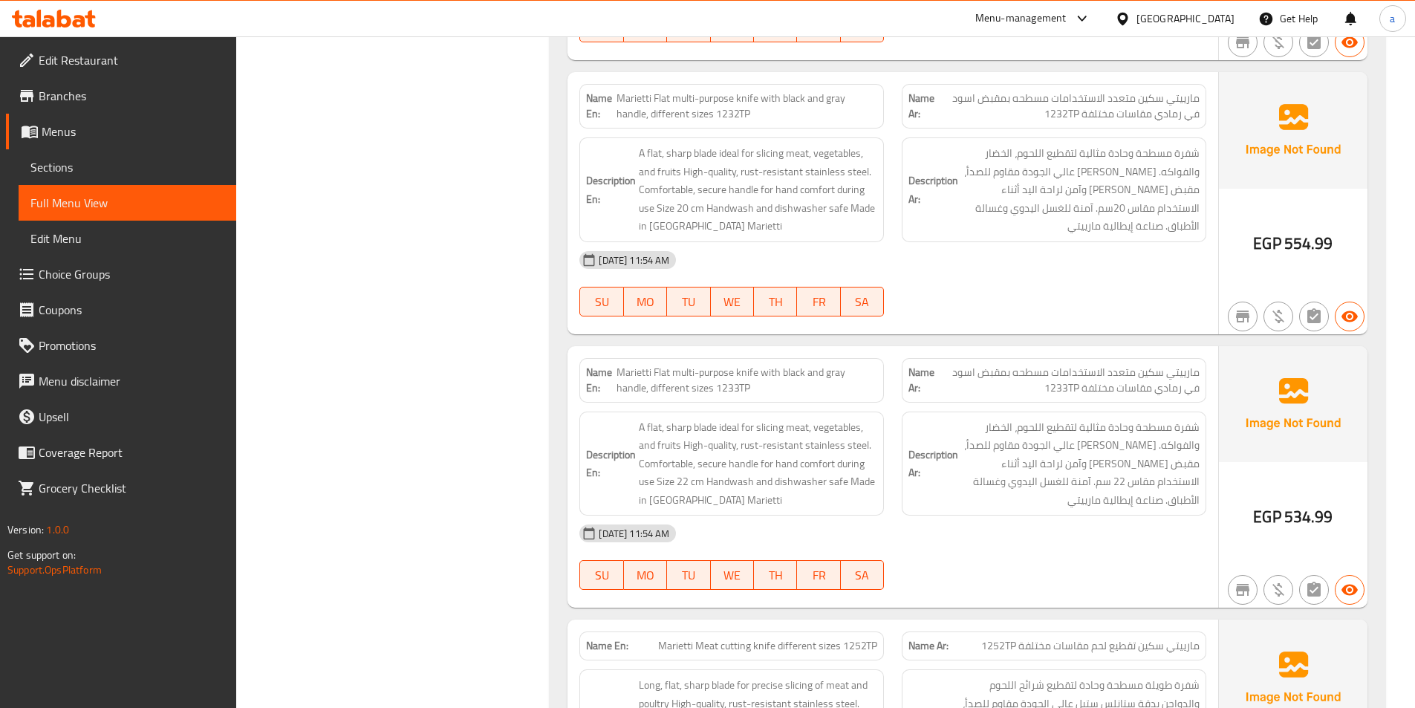
scroll to position [0, 0]
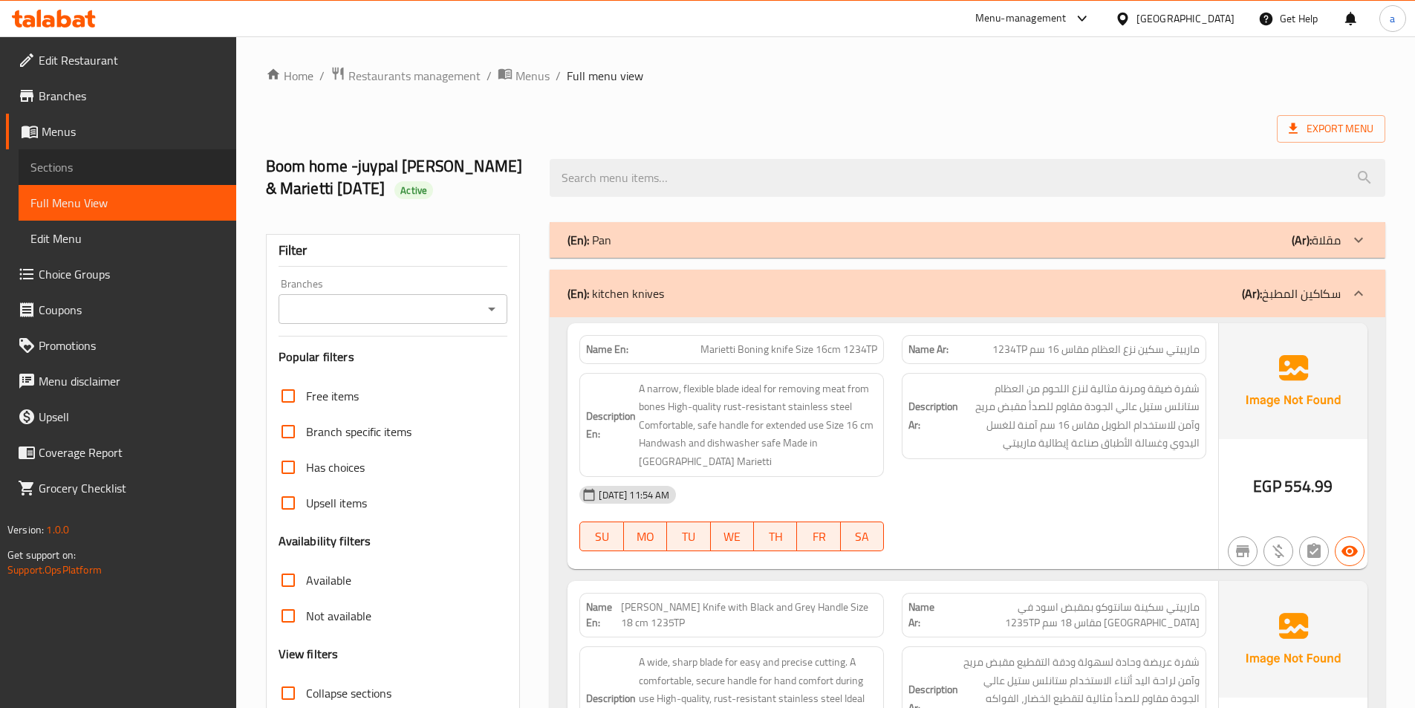
click at [103, 164] on span "Sections" at bounding box center [127, 167] width 194 height 18
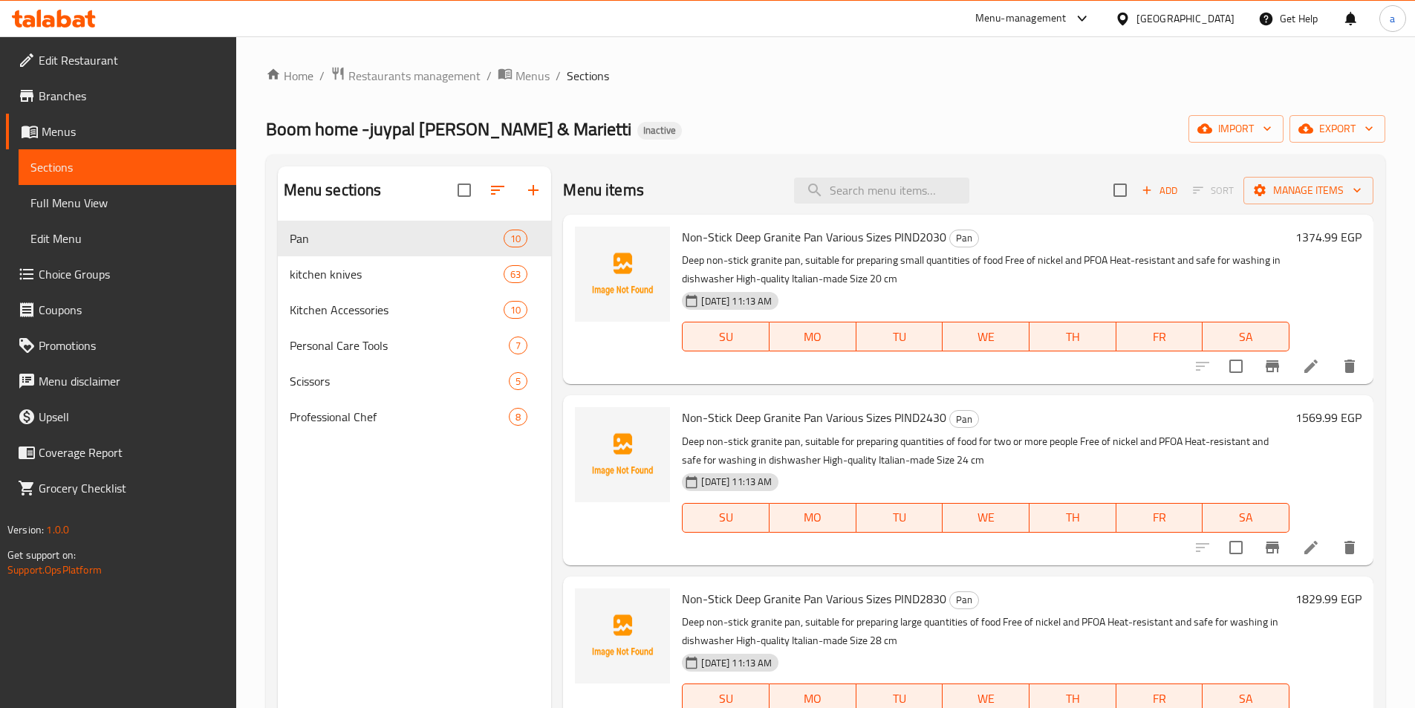
click at [103, 199] on span "Full Menu View" at bounding box center [127, 203] width 194 height 18
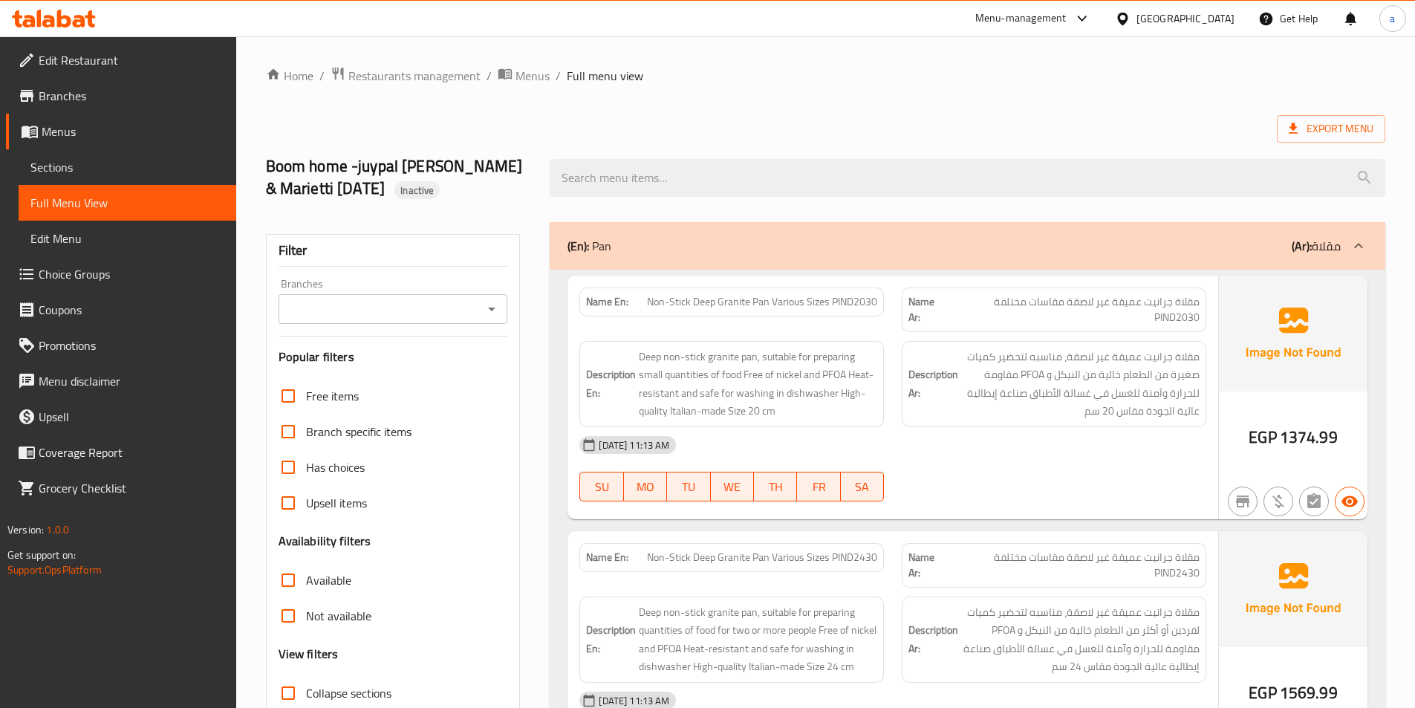
click at [1373, 248] on div at bounding box center [1359, 246] width 36 height 36
